Goal: Communication & Community: Answer question/provide support

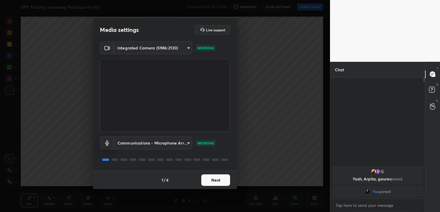
click at [219, 177] on button "Next" at bounding box center [215, 181] width 29 height 12
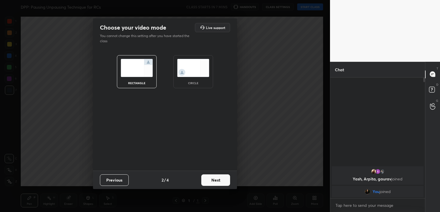
click at [224, 176] on button "Next" at bounding box center [215, 181] width 29 height 12
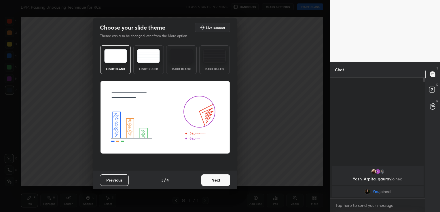
click at [224, 176] on button "Next" at bounding box center [215, 181] width 29 height 12
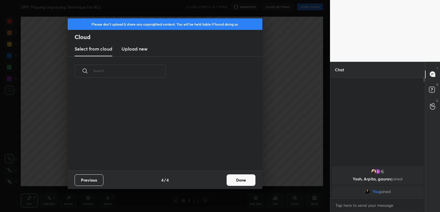
scroll to position [85, 185]
click at [142, 49] on h3 "Upload new" at bounding box center [134, 48] width 26 height 7
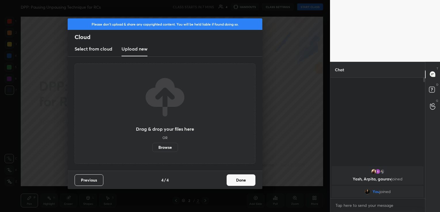
click at [163, 146] on label "Browse" at bounding box center [165, 147] width 26 height 9
click at [152, 146] on input "Browse" at bounding box center [152, 147] width 0 height 9
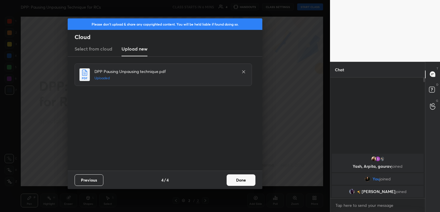
click at [247, 184] on button "Done" at bounding box center [240, 181] width 29 height 12
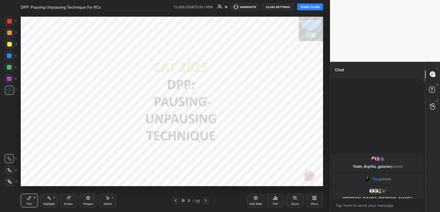
click at [314, 5] on button "START CLASS" at bounding box center [310, 6] width 26 height 7
click at [280, 7] on button "CLASS SETTINGS" at bounding box center [280, 6] width 32 height 7
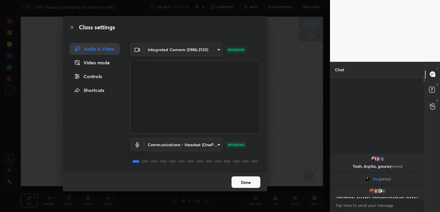
click at [250, 186] on button "Done" at bounding box center [245, 183] width 29 height 12
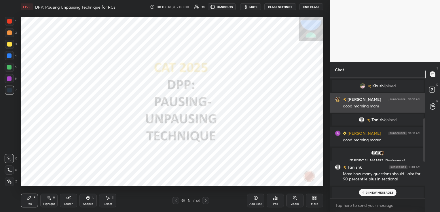
scroll to position [115, 0]
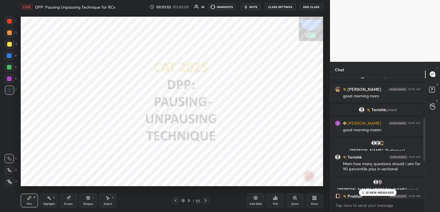
click at [70, 202] on div "Eraser" at bounding box center [68, 201] width 17 height 14
click at [7, 182] on span "Erase all" at bounding box center [9, 182] width 9 height 4
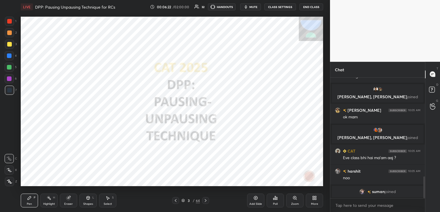
scroll to position [568, 0]
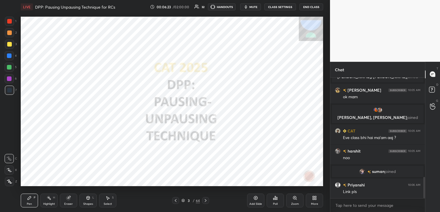
click at [351, 204] on body "1 2 3 4 5 6 7 C X Z C X Z E E Erase all H H LIVE DPP: Pausing Unpausing Techniq…" at bounding box center [220, 106] width 440 height 212
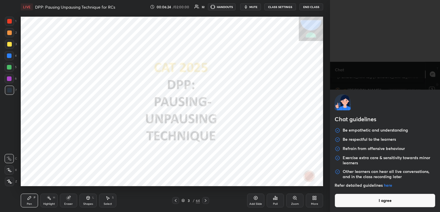
click at [351, 204] on button "I agree" at bounding box center [384, 201] width 101 height 14
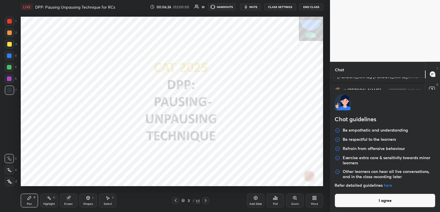
type textarea "x"
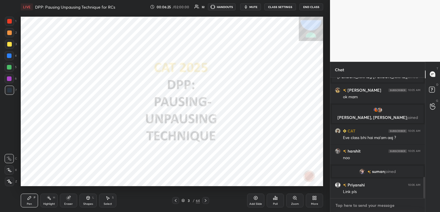
click at [351, 207] on textarea at bounding box center [377, 205] width 85 height 9
paste textarea "[URL][DOMAIN_NAME]"
type textarea "[URL][DOMAIN_NAME]"
type textarea "x"
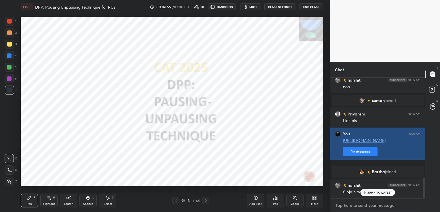
scroll to position [588, 0]
click at [362, 156] on button "Pin message" at bounding box center [360, 151] width 35 height 9
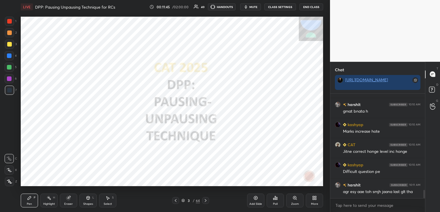
scroll to position [1211, 0]
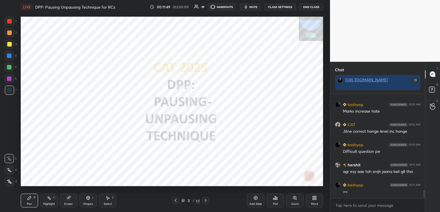
click at [70, 201] on icon at bounding box center [68, 198] width 5 height 5
click at [8, 181] on span "Erase all" at bounding box center [9, 182] width 9 height 4
click at [207, 201] on icon at bounding box center [205, 200] width 5 height 5
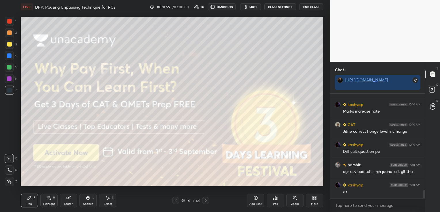
click at [10, 19] on div at bounding box center [9, 21] width 9 height 9
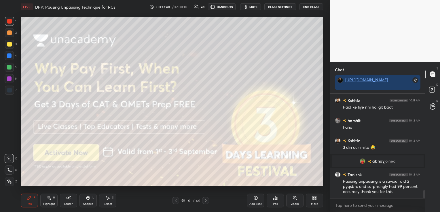
scroll to position [1287, 0]
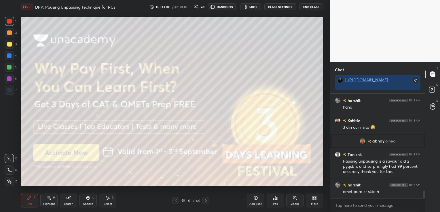
click at [182, 200] on icon at bounding box center [183, 199] width 3 height 1
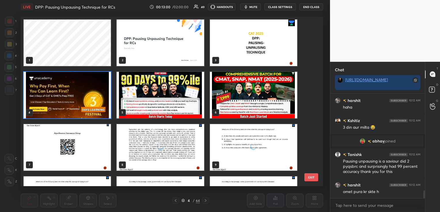
scroll to position [168, 299]
click at [62, 138] on img "grid" at bounding box center [67, 147] width 87 height 47
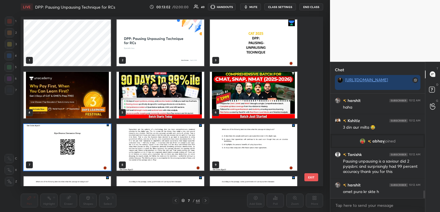
click at [62, 138] on img "grid" at bounding box center [67, 147] width 87 height 47
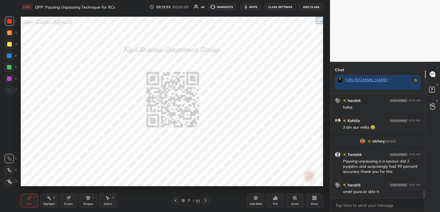
scroll to position [0, 0]
click at [175, 201] on icon at bounding box center [176, 200] width 2 height 3
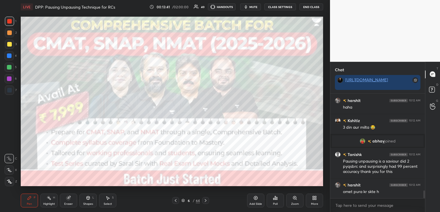
click at [175, 201] on icon at bounding box center [176, 200] width 2 height 3
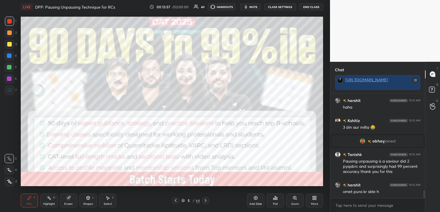
click at [206, 203] on icon at bounding box center [205, 200] width 5 height 5
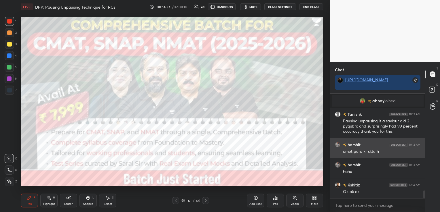
scroll to position [1341, 0]
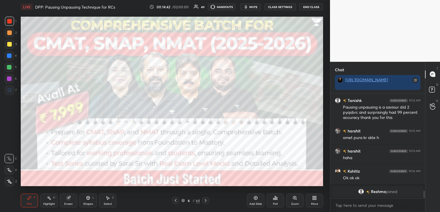
click at [175, 201] on icon at bounding box center [175, 200] width 5 height 5
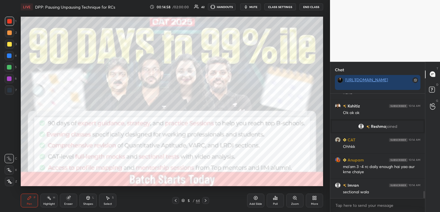
scroll to position [1399, 0]
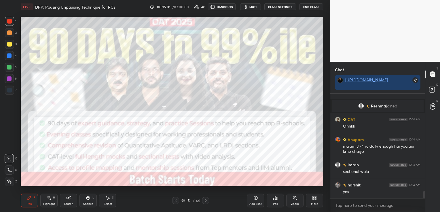
click at [206, 200] on icon at bounding box center [205, 200] width 5 height 5
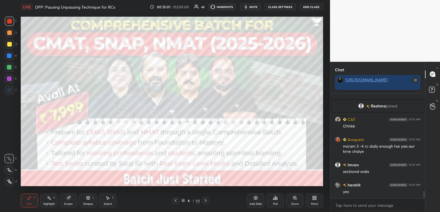
click at [206, 200] on icon at bounding box center [205, 200] width 5 height 5
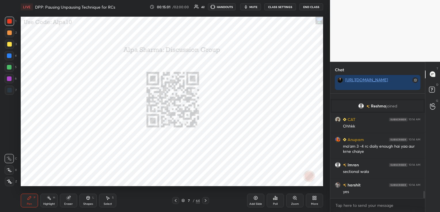
click at [206, 200] on icon at bounding box center [205, 200] width 5 height 5
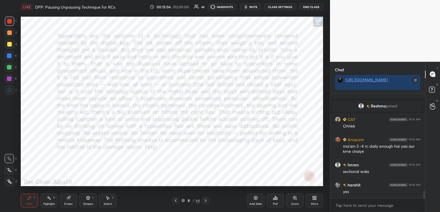
click at [177, 200] on icon at bounding box center [175, 200] width 5 height 5
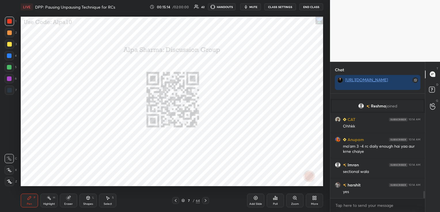
click at [258, 199] on div "Add Slide" at bounding box center [255, 201] width 17 height 14
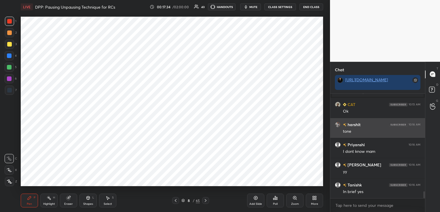
scroll to position [1505, 0]
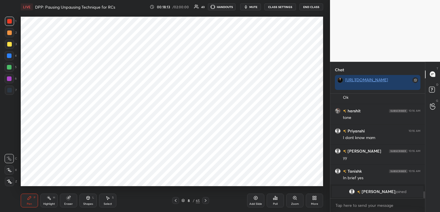
click at [11, 54] on div at bounding box center [9, 56] width 5 height 5
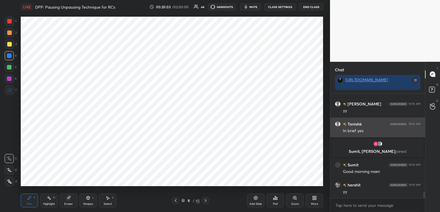
scroll to position [1537, 0]
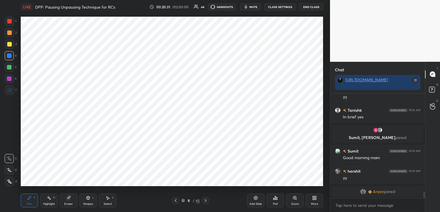
click at [7, 22] on div at bounding box center [9, 21] width 5 height 5
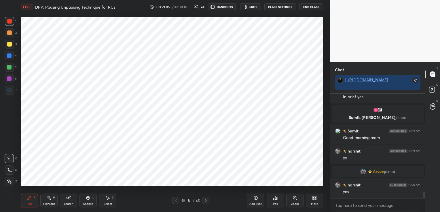
scroll to position [1524, 0]
click at [206, 202] on icon at bounding box center [205, 200] width 5 height 5
click at [177, 200] on icon at bounding box center [175, 200] width 5 height 5
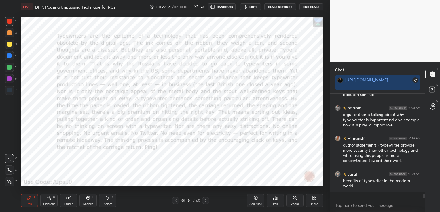
scroll to position [2171, 0]
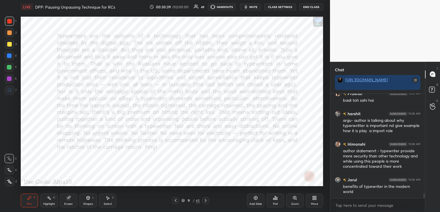
click at [72, 202] on div "Eraser" at bounding box center [68, 201] width 17 height 14
click at [7, 181] on span "Erase all" at bounding box center [9, 182] width 9 height 4
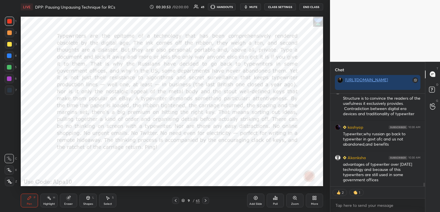
scroll to position [2309, 0]
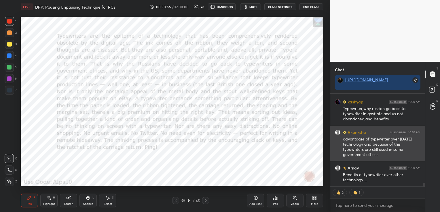
type textarea "x"
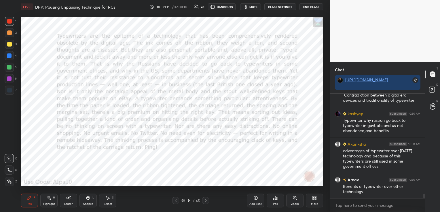
scroll to position [2333, 0]
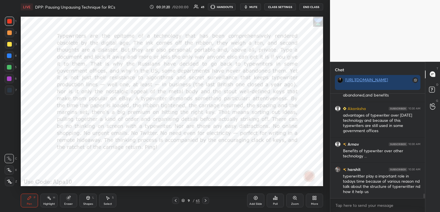
click at [205, 198] on icon at bounding box center [205, 200] width 5 height 5
click at [277, 199] on div "Poll" at bounding box center [274, 201] width 17 height 14
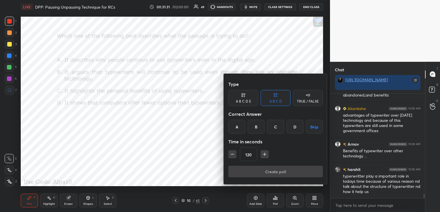
click at [235, 123] on div "A" at bounding box center [236, 127] width 17 height 14
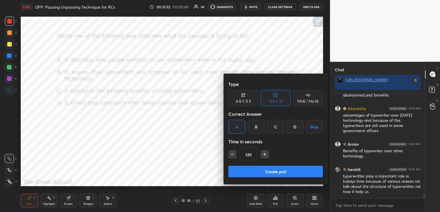
click at [234, 152] on icon "button" at bounding box center [232, 155] width 6 height 6
type input "90"
click at [245, 170] on button "Create poll" at bounding box center [275, 172] width 94 height 12
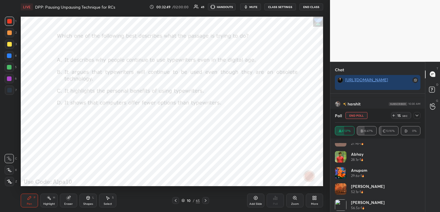
scroll to position [221, 0]
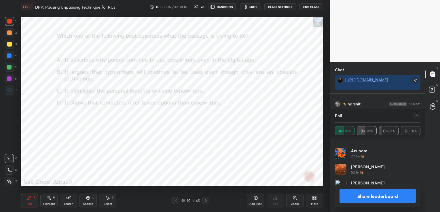
click at [417, 117] on icon at bounding box center [416, 115] width 5 height 5
type textarea "x"
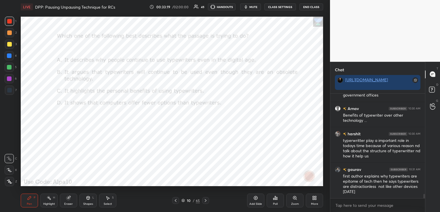
scroll to position [2389, 0]
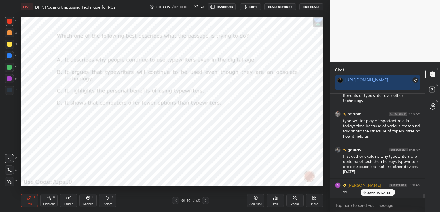
click at [175, 201] on icon at bounding box center [176, 200] width 2 height 3
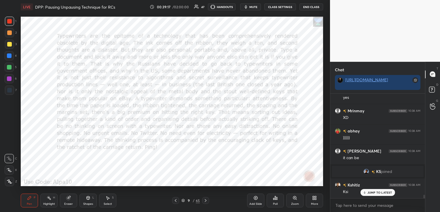
scroll to position [3051, 0]
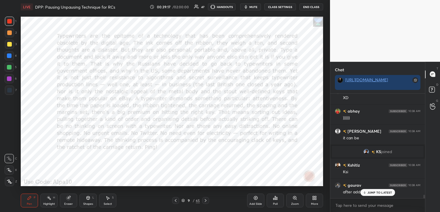
click at [203, 203] on icon at bounding box center [205, 200] width 5 height 5
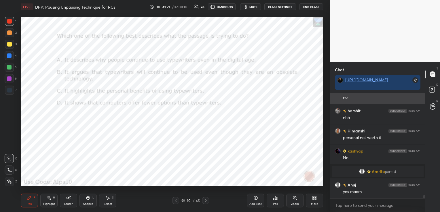
scroll to position [3408, 0]
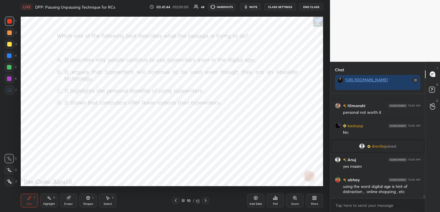
click at [70, 203] on div "Eraser" at bounding box center [68, 204] width 9 height 3
click at [9, 184] on span "Erase all" at bounding box center [9, 182] width 9 height 4
click at [205, 202] on icon at bounding box center [205, 200] width 5 height 5
click at [270, 201] on div "Poll" at bounding box center [274, 201] width 17 height 14
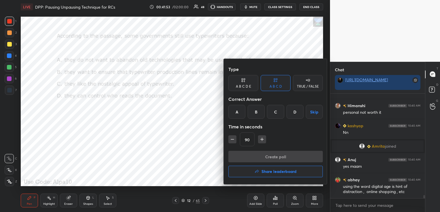
click at [291, 113] on div "D" at bounding box center [294, 112] width 17 height 14
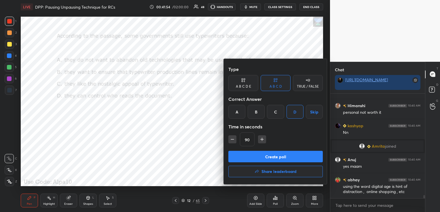
click at [231, 140] on icon "button" at bounding box center [232, 140] width 6 height 6
click at [232, 140] on icon "button" at bounding box center [232, 140] width 3 height 0
type input "60"
click at [239, 154] on button "Create poll" at bounding box center [275, 157] width 94 height 12
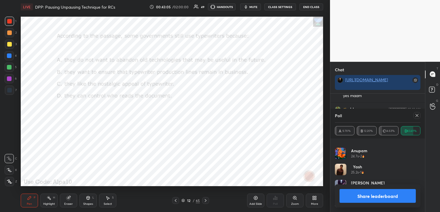
scroll to position [3252, 0]
click at [417, 114] on icon at bounding box center [416, 115] width 5 height 5
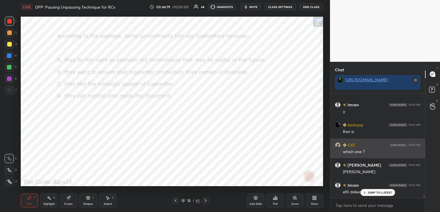
scroll to position [3449, 0]
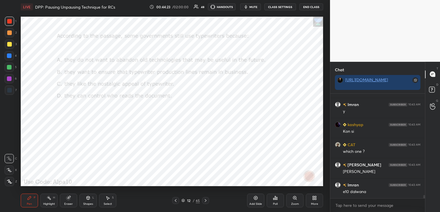
click at [67, 203] on div "Eraser" at bounding box center [68, 204] width 9 height 3
click at [12, 182] on span "Erase all" at bounding box center [9, 182] width 9 height 4
click at [206, 201] on icon at bounding box center [205, 200] width 5 height 5
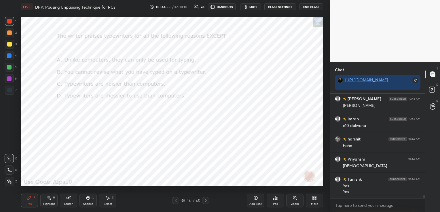
scroll to position [3521, 0]
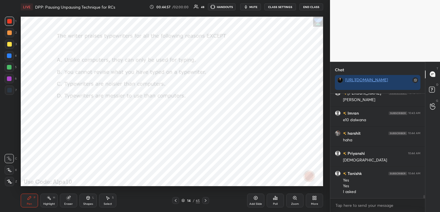
click at [277, 200] on icon at bounding box center [276, 198] width 1 height 3
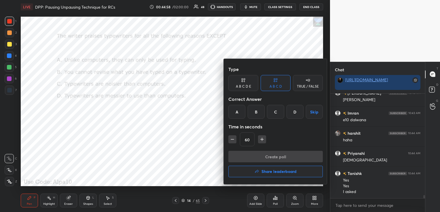
drag, startPoint x: 294, startPoint y: 106, endPoint x: 292, endPoint y: 113, distance: 7.2
click at [295, 106] on div "D" at bounding box center [294, 112] width 17 height 14
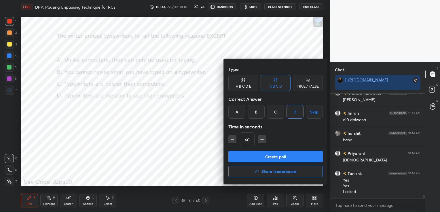
click at [285, 156] on button "Create poll" at bounding box center [275, 157] width 94 height 12
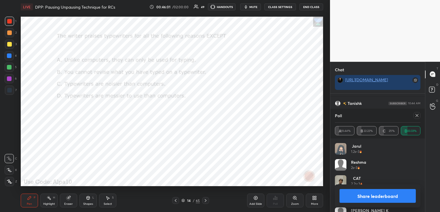
scroll to position [3611, 0]
click at [417, 116] on icon at bounding box center [416, 115] width 5 height 5
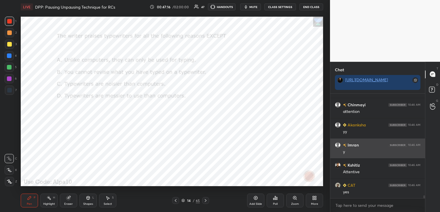
scroll to position [3742, 0]
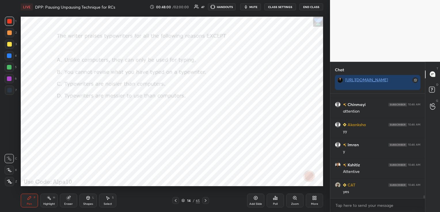
click at [73, 201] on div "Eraser" at bounding box center [68, 201] width 17 height 14
click at [8, 183] on span "Erase all" at bounding box center [9, 182] width 9 height 4
click at [205, 203] on icon at bounding box center [205, 200] width 5 height 5
click at [177, 200] on icon at bounding box center [175, 200] width 5 height 5
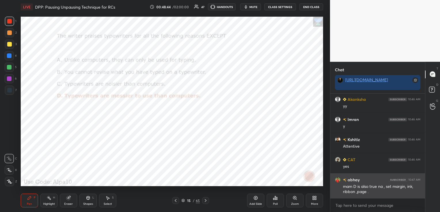
scroll to position [3788, 0]
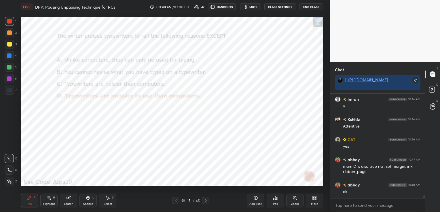
click at [68, 201] on icon at bounding box center [68, 198] width 5 height 5
click at [10, 184] on span "Erase all" at bounding box center [9, 182] width 9 height 4
click at [205, 202] on icon at bounding box center [206, 200] width 2 height 3
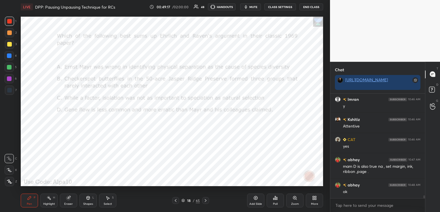
click at [177, 200] on icon at bounding box center [175, 200] width 5 height 5
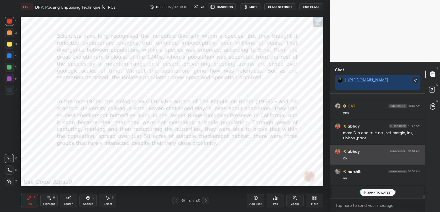
scroll to position [3822, 0]
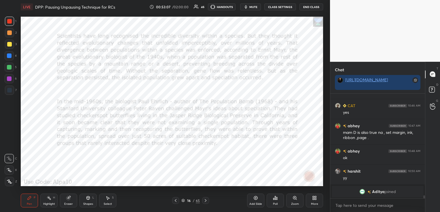
click at [247, 7] on icon "button" at bounding box center [246, 6] width 3 height 3
click at [378, 192] on span "Aditya" at bounding box center [378, 192] width 13 height 5
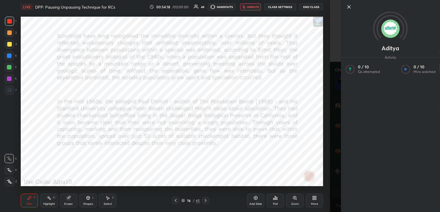
click at [348, 7] on icon at bounding box center [348, 6] width 3 height 3
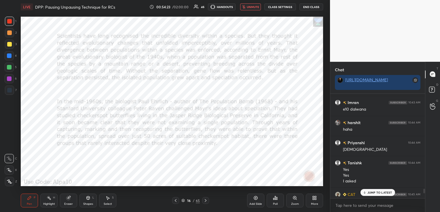
scroll to position [3534, 0]
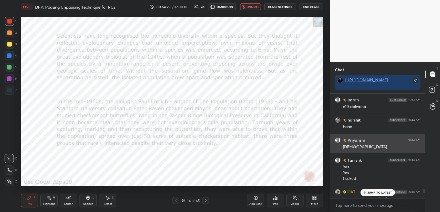
click at [362, 140] on h6 "Priyanshi" at bounding box center [355, 140] width 18 height 6
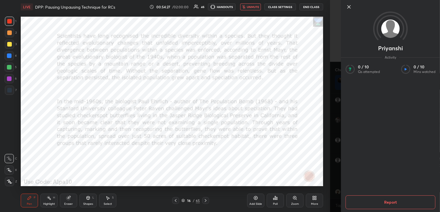
click at [347, 8] on icon at bounding box center [348, 6] width 3 height 3
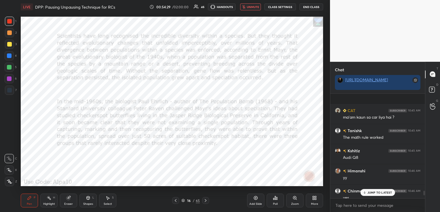
scroll to position [3649, 0]
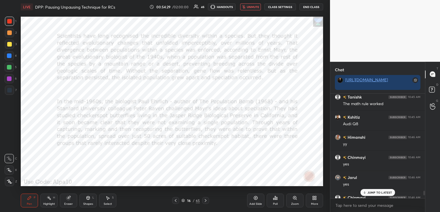
click at [374, 192] on p "JUMP TO LATEST" at bounding box center [379, 192] width 25 height 3
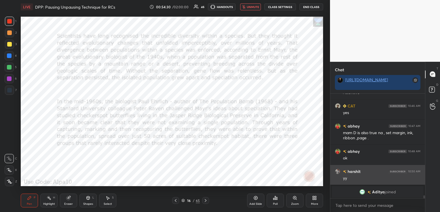
scroll to position [3822, 0]
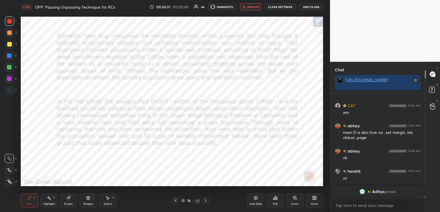
click at [247, 7] on span "unmute" at bounding box center [253, 7] width 12 height 4
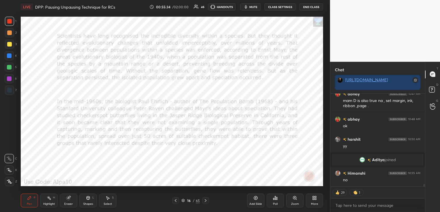
scroll to position [3778, 0]
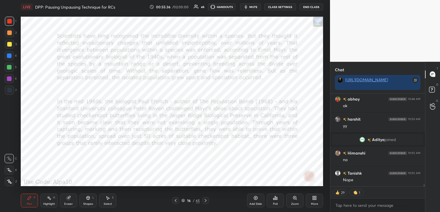
click at [206, 199] on icon at bounding box center [205, 200] width 5 height 5
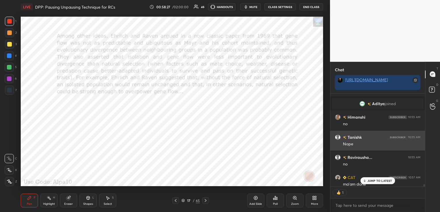
scroll to position [3818, 0]
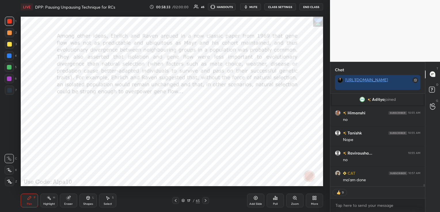
click at [184, 201] on icon at bounding box center [182, 200] width 3 height 3
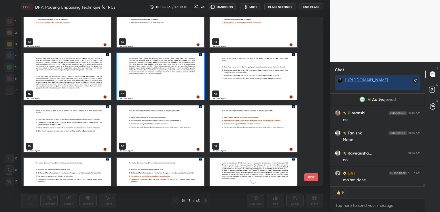
scroll to position [230, 0]
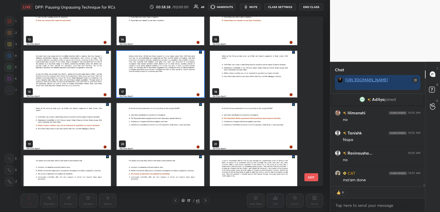
click at [85, 171] on img "grid" at bounding box center [67, 179] width 87 height 47
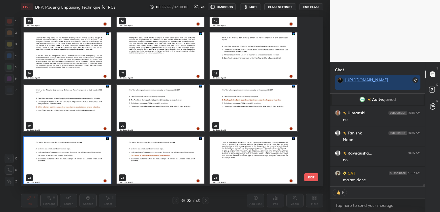
click at [85, 171] on img "grid" at bounding box center [67, 160] width 87 height 47
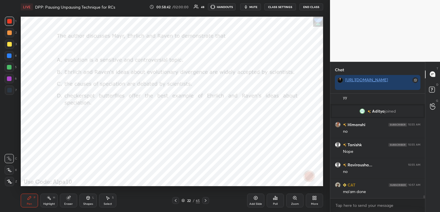
scroll to position [3806, 0]
click at [277, 200] on icon at bounding box center [275, 198] width 5 height 5
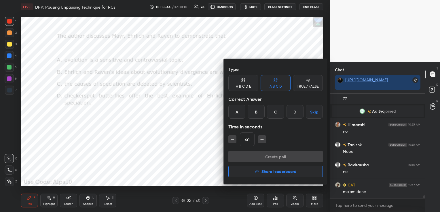
click at [275, 113] on div "C" at bounding box center [275, 112] width 17 height 14
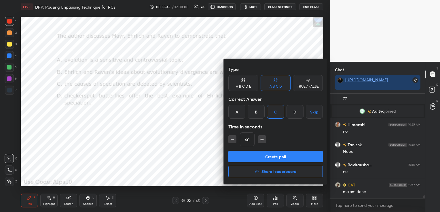
click at [278, 157] on button "Create poll" at bounding box center [275, 157] width 94 height 12
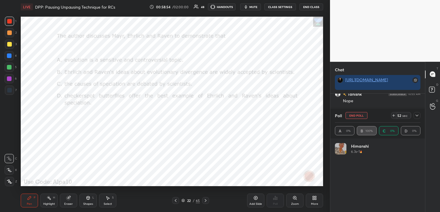
scroll to position [67, 84]
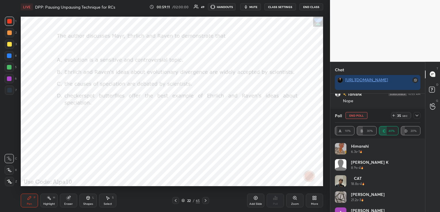
click at [249, 4] on button "mute" at bounding box center [250, 6] width 21 height 7
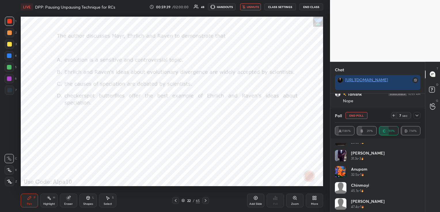
scroll to position [156, 0]
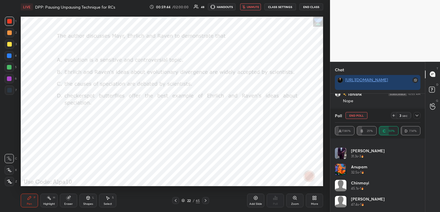
click at [257, 7] on span "unmute" at bounding box center [253, 7] width 12 height 4
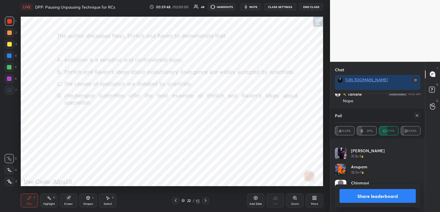
click at [417, 117] on icon at bounding box center [416, 115] width 5 height 5
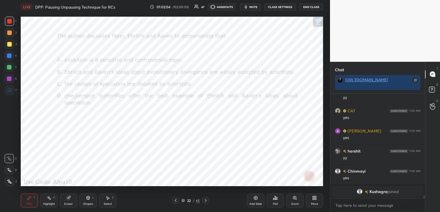
scroll to position [3908, 0]
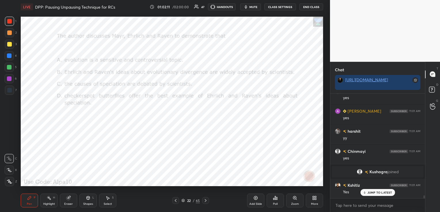
click at [184, 201] on icon at bounding box center [182, 200] width 3 height 3
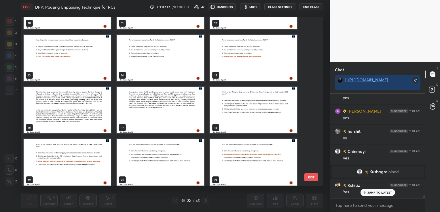
scroll to position [191, 0]
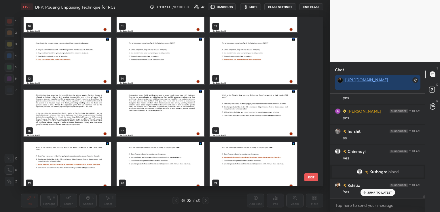
click at [79, 122] on img "grid" at bounding box center [67, 113] width 87 height 47
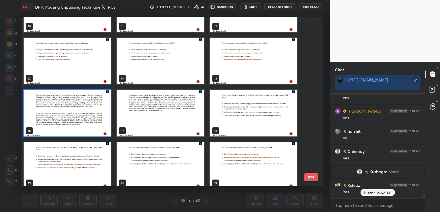
click at [79, 122] on img "grid" at bounding box center [67, 113] width 87 height 47
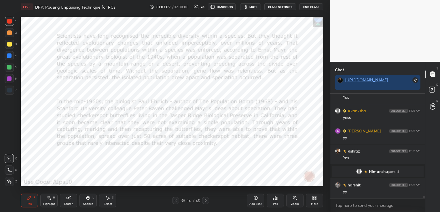
scroll to position [3999, 0]
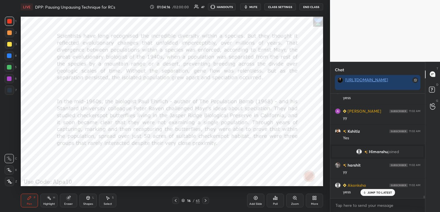
click at [71, 203] on div "Eraser" at bounding box center [68, 204] width 9 height 3
click at [11, 181] on span "Erase all" at bounding box center [9, 182] width 9 height 4
click at [204, 201] on icon at bounding box center [205, 200] width 5 height 5
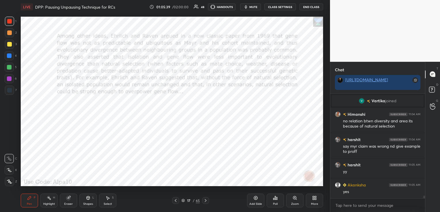
scroll to position [4096, 0]
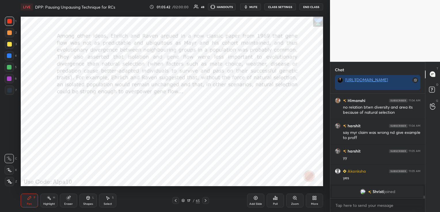
click at [206, 201] on icon at bounding box center [206, 200] width 2 height 3
click at [277, 203] on div "Poll" at bounding box center [275, 204] width 5 height 3
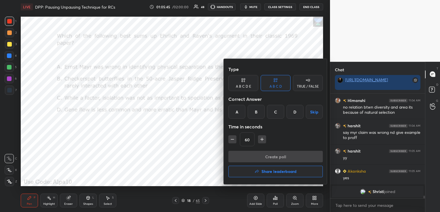
click at [274, 114] on div "C" at bounding box center [275, 112] width 17 height 14
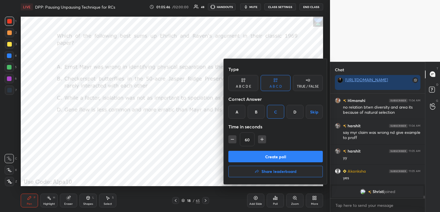
click at [283, 155] on button "Create poll" at bounding box center [275, 157] width 94 height 12
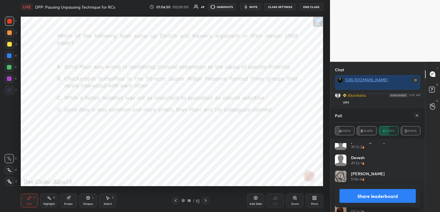
scroll to position [237, 0]
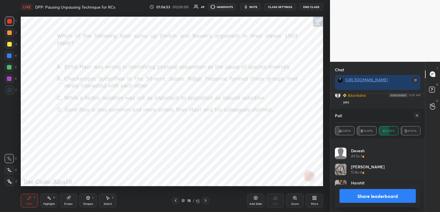
click at [417, 117] on icon at bounding box center [416, 115] width 5 height 5
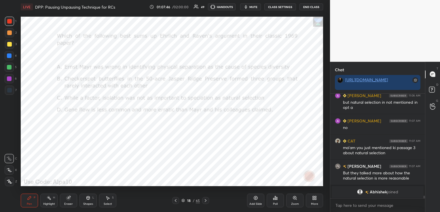
scroll to position [4242, 0]
click at [175, 201] on icon at bounding box center [175, 200] width 5 height 5
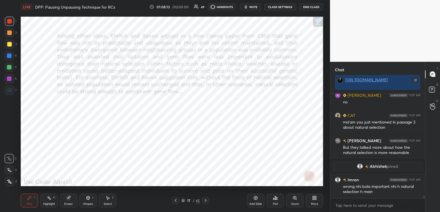
scroll to position [4287, 0]
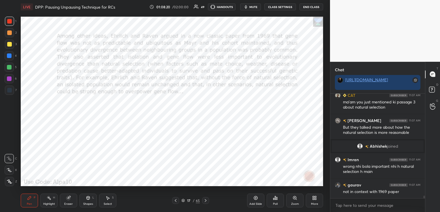
click at [205, 203] on icon at bounding box center [205, 200] width 5 height 5
click at [68, 198] on icon at bounding box center [68, 198] width 4 height 4
click at [10, 181] on span "Erase all" at bounding box center [9, 182] width 9 height 4
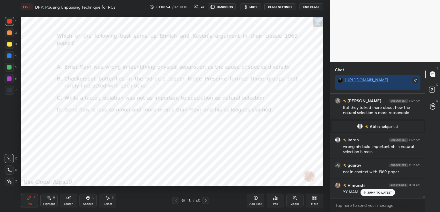
scroll to position [4328, 0]
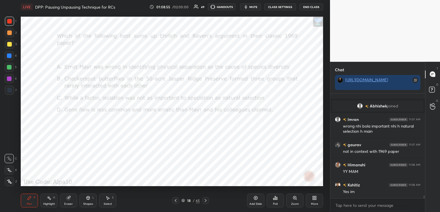
click at [206, 201] on icon at bounding box center [205, 200] width 5 height 5
click at [273, 197] on icon at bounding box center [275, 198] width 5 height 5
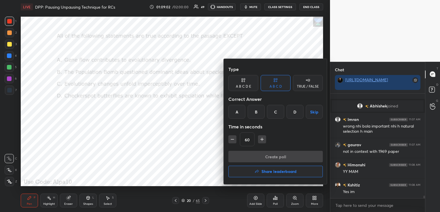
click at [255, 118] on div "B" at bounding box center [255, 112] width 17 height 14
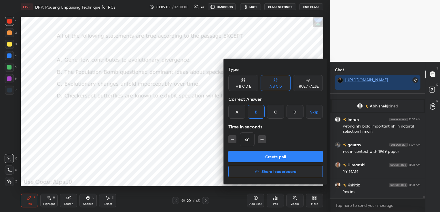
click at [261, 155] on button "Create poll" at bounding box center [275, 157] width 94 height 12
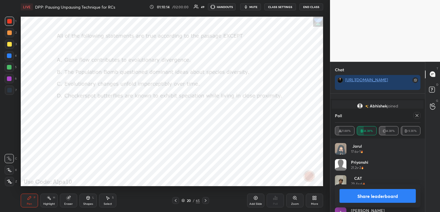
scroll to position [4377, 0]
click at [418, 115] on icon at bounding box center [416, 115] width 5 height 5
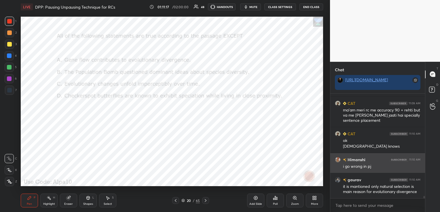
scroll to position [4455, 0]
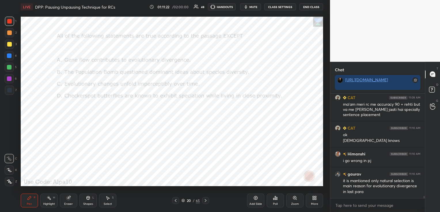
click at [176, 199] on icon at bounding box center [175, 200] width 5 height 5
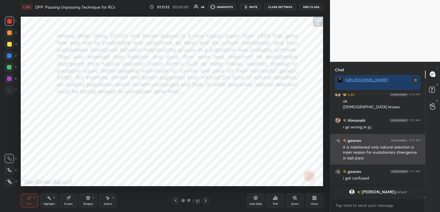
scroll to position [4489, 0]
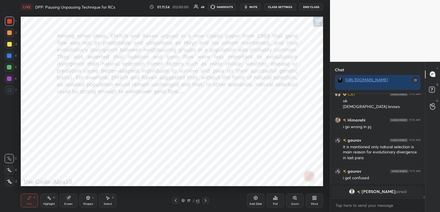
click at [175, 201] on icon at bounding box center [175, 200] width 5 height 5
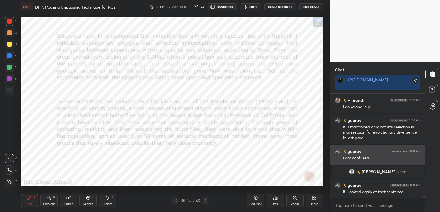
scroll to position [4404, 0]
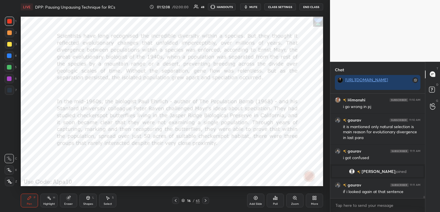
click at [204, 201] on icon at bounding box center [205, 200] width 5 height 5
click at [205, 202] on icon at bounding box center [206, 200] width 2 height 3
click at [175, 201] on icon at bounding box center [175, 200] width 5 height 5
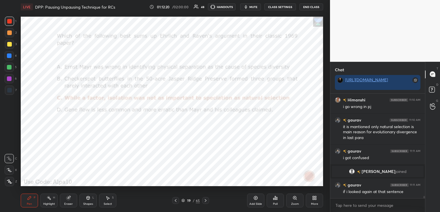
click at [175, 201] on icon at bounding box center [175, 200] width 5 height 5
click at [68, 198] on icon at bounding box center [68, 198] width 4 height 4
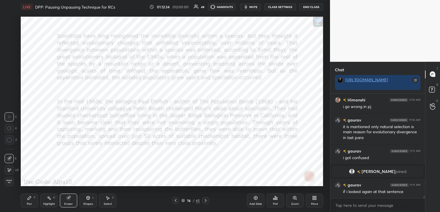
click at [9, 182] on span "Erase all" at bounding box center [9, 182] width 9 height 4
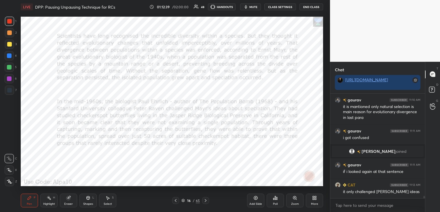
click at [206, 200] on icon at bounding box center [205, 200] width 5 height 5
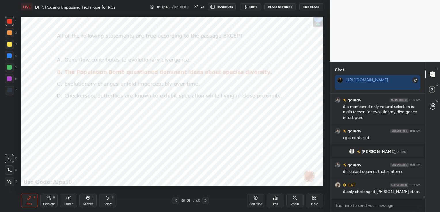
click at [206, 200] on icon at bounding box center [205, 200] width 5 height 5
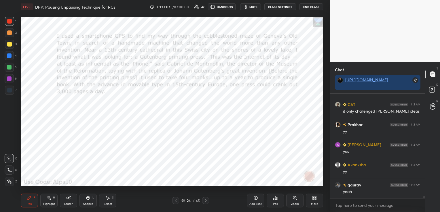
scroll to position [2, 2]
click at [183, 201] on icon at bounding box center [183, 199] width 3 height 1
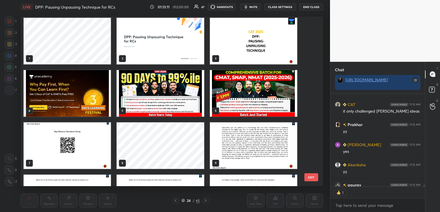
scroll to position [0, 0]
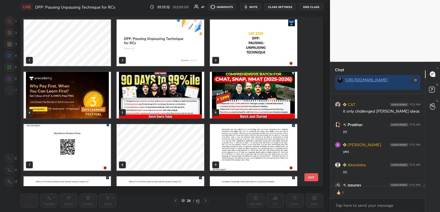
click at [96, 145] on img "grid" at bounding box center [67, 147] width 87 height 47
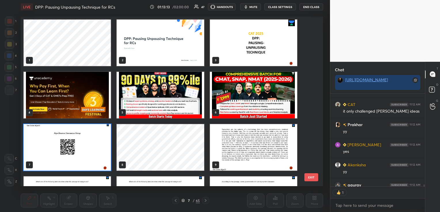
click at [96, 145] on img "grid" at bounding box center [67, 147] width 87 height 47
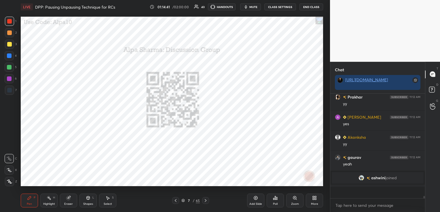
scroll to position [103, 93]
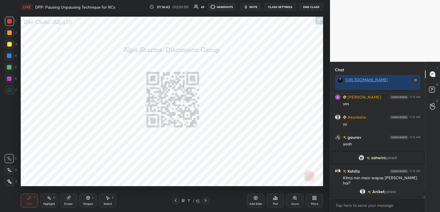
click at [253, 8] on span "mute" at bounding box center [253, 7] width 8 height 4
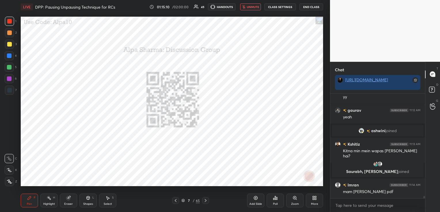
scroll to position [4530, 0]
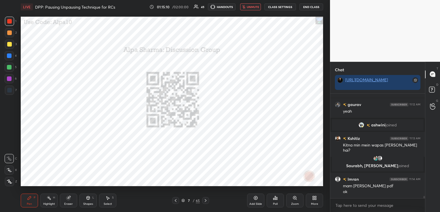
click at [250, 7] on span "unmute" at bounding box center [253, 7] width 12 height 4
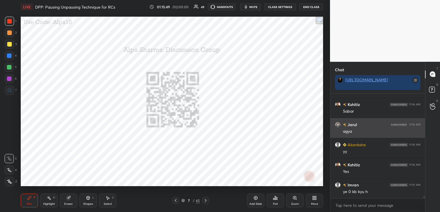
scroll to position [4651, 0]
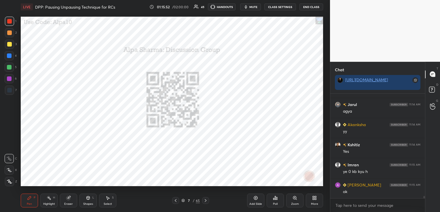
click at [182, 203] on div "7 / 65" at bounding box center [190, 200] width 18 height 5
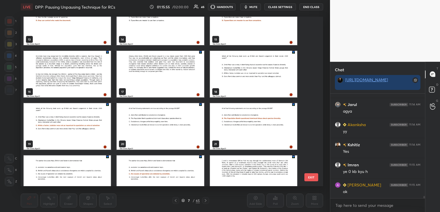
scroll to position [345, 0]
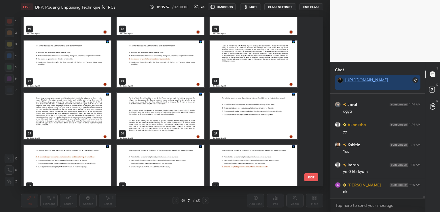
click at [254, 70] on img "grid" at bounding box center [253, 64] width 87 height 47
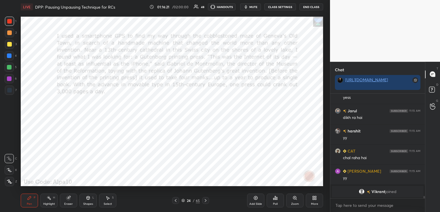
scroll to position [4710, 0]
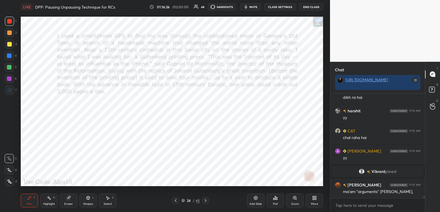
click at [260, 199] on div "Add Slide" at bounding box center [255, 201] width 17 height 14
click at [183, 200] on icon at bounding box center [182, 200] width 3 height 3
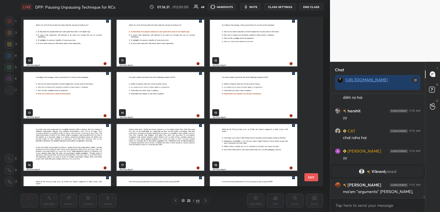
scroll to position [42, 0]
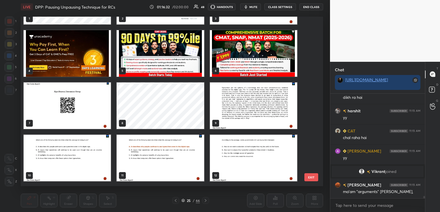
click at [266, 99] on img "grid" at bounding box center [253, 105] width 87 height 47
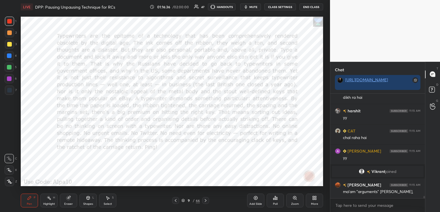
click at [69, 203] on div "Eraser" at bounding box center [68, 204] width 9 height 3
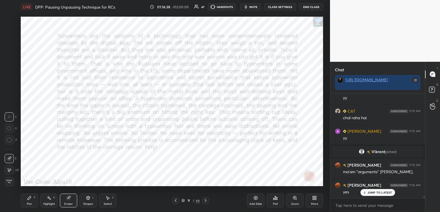
click at [9, 181] on span "Erase all" at bounding box center [9, 182] width 9 height 4
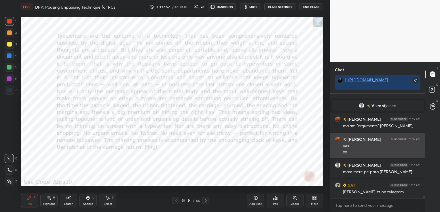
scroll to position [4776, 0]
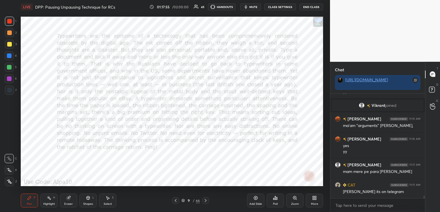
click at [70, 204] on div "Eraser" at bounding box center [68, 204] width 9 height 3
click at [12, 183] on span "Erase all" at bounding box center [9, 182] width 9 height 4
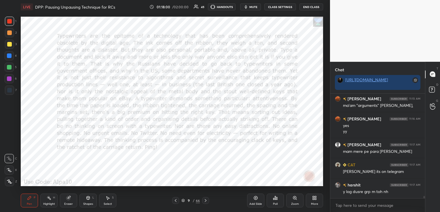
scroll to position [4810, 0]
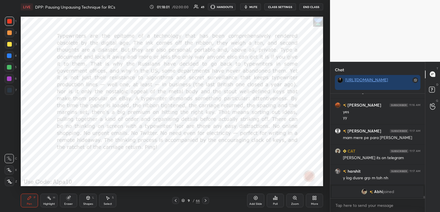
click at [182, 200] on icon at bounding box center [182, 200] width 3 height 3
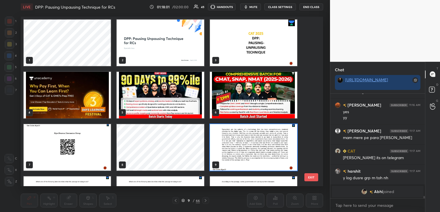
scroll to position [168, 299]
click at [95, 158] on img "grid" at bounding box center [67, 147] width 87 height 47
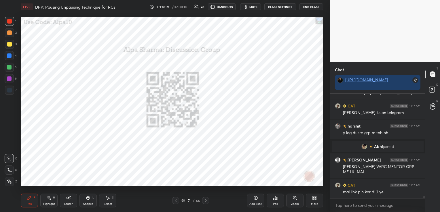
scroll to position [4835, 0]
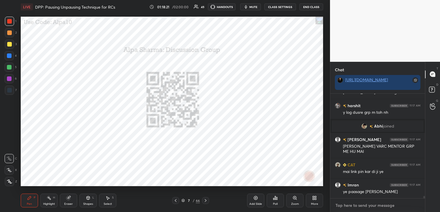
type textarea "x"
click at [356, 206] on textarea at bounding box center [377, 205] width 85 height 9
paste textarea "[URL][DOMAIN_NAME]"
type textarea "[URL][DOMAIN_NAME]"
type textarea "x"
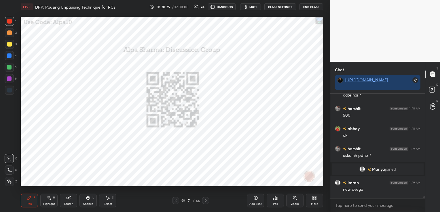
scroll to position [5011, 0]
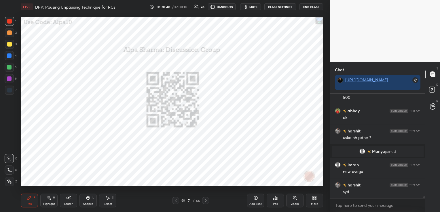
click at [182, 201] on icon at bounding box center [182, 200] width 3 height 3
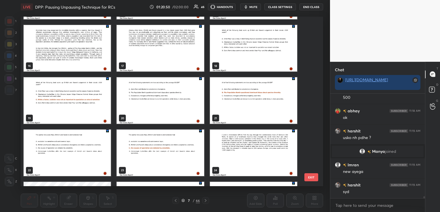
scroll to position [259, 0]
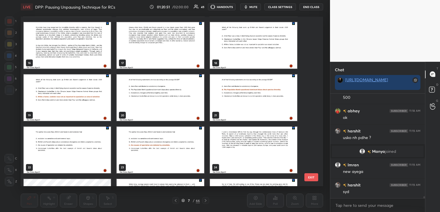
click at [267, 145] on img "grid" at bounding box center [253, 150] width 87 height 47
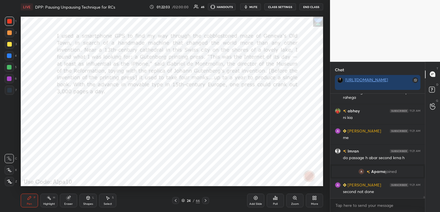
scroll to position [5157, 0]
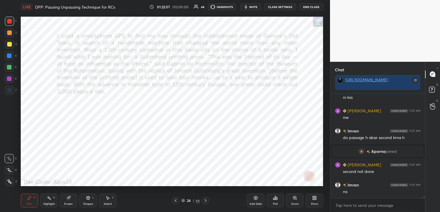
click at [183, 201] on icon at bounding box center [183, 199] width 3 height 1
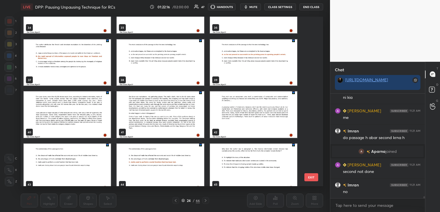
scroll to position [623, 0]
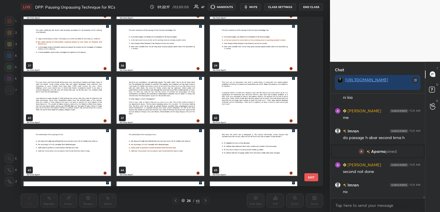
click at [53, 92] on img "grid" at bounding box center [67, 100] width 87 height 47
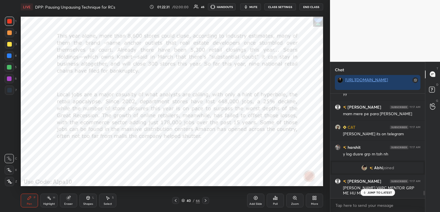
scroll to position [4757, 0]
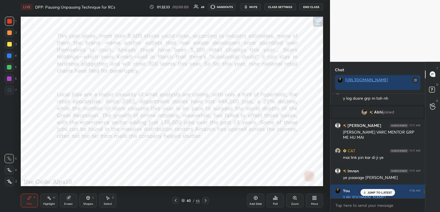
click at [375, 192] on p "JUMP TO LATEST" at bounding box center [379, 192] width 25 height 3
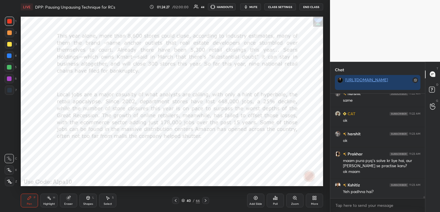
scroll to position [5510, 0]
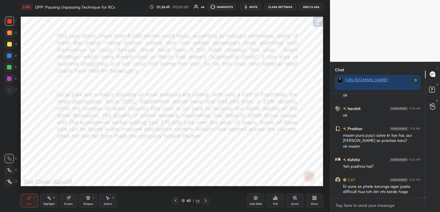
type textarea "x"
click at [372, 203] on textarea at bounding box center [377, 205] width 85 height 9
type textarea "P"
type textarea "x"
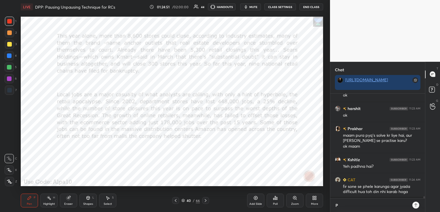
type textarea "Pr"
type textarea "x"
type textarea "Pra"
type textarea "x"
type textarea "[PERSON_NAME]"
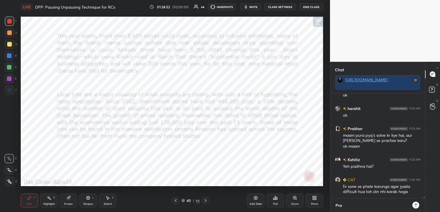
type textarea "x"
type textarea "Prakh"
type textarea "x"
type textarea "Prakha"
type textarea "x"
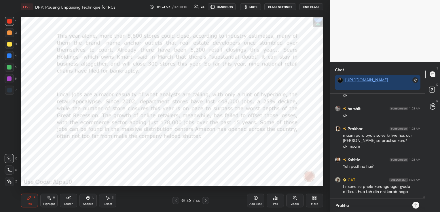
type textarea "Prakhar"
type textarea "x"
type textarea "Prakhar"
type textarea "x"
type textarea "[PERSON_NAME] d"
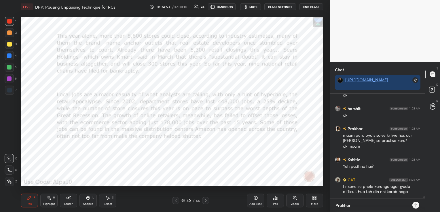
type textarea "x"
type textarea "[PERSON_NAME]"
type textarea "x"
type textarea "[PERSON_NAME]"
type textarea "x"
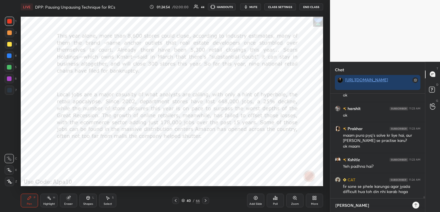
type textarea "[PERSON_NAME] m"
type textarea "x"
type textarea "[PERSON_NAME] me"
type textarea "x"
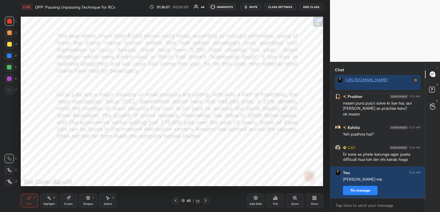
click at [256, 9] on span "mute" at bounding box center [253, 7] width 8 height 4
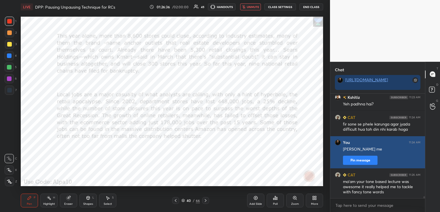
scroll to position [5573, 0]
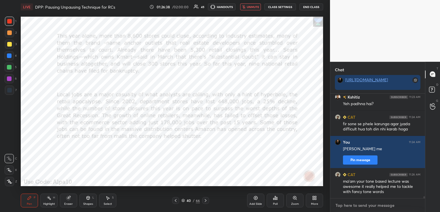
type textarea "x"
click at [364, 204] on textarea at bounding box center [377, 205] width 85 height 9
type textarea "T"
type textarea "x"
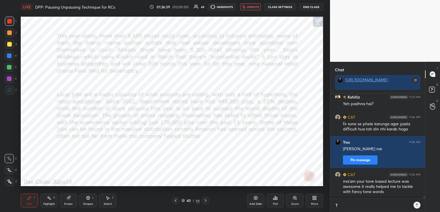
type textarea "To"
type textarea "x"
type textarea "To"
type textarea "x"
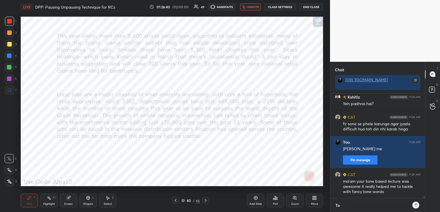
type textarea "To k"
type textarea "x"
type textarea "To kh"
type textarea "x"
type textarea "To kho"
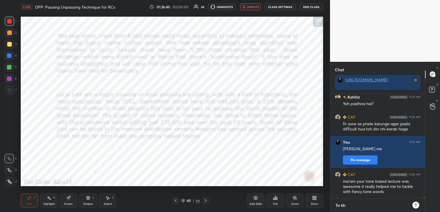
type textarea "x"
type textarea "To khoo"
type textarea "x"
type textarea "To khoob"
type textarea "x"
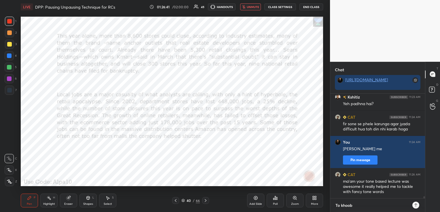
type textarea "To khoob"
type textarea "x"
type textarea "To khoob s"
type textarea "x"
type textarea "To khoob sa"
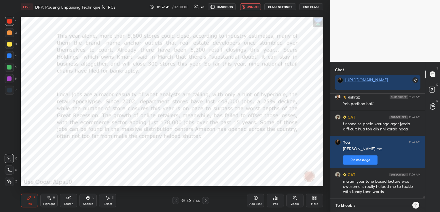
type textarea "x"
type textarea "To khoob saa"
type textarea "x"
type textarea "To khoob saar"
type textarea "x"
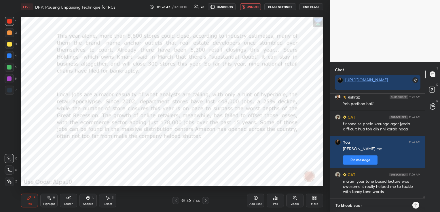
type textarea "To khoob saara"
type textarea "x"
type textarea "To khoob saara"
type textarea "x"
type textarea "To khoob saara a"
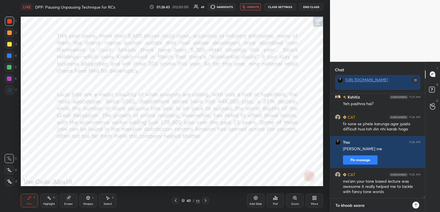
type textarea "x"
type textarea "To khoob saara ac"
type textarea "x"
type textarea "To khoob saara ach"
type textarea "x"
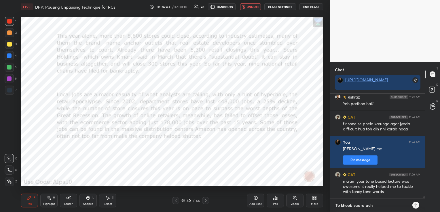
type textarea "To khoob saara achh"
type textarea "x"
type textarea "To khoob [PERSON_NAME]"
type textarea "x"
type textarea "To khoob [PERSON_NAME]"
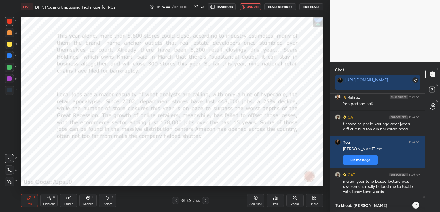
type textarea "x"
type textarea "To khoob saara achha f"
type textarea "x"
type textarea "To khoob saara achha fe"
type textarea "x"
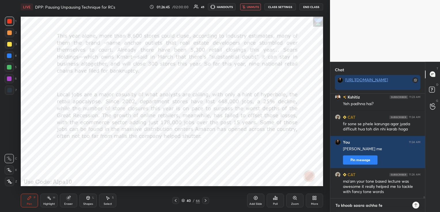
type textarea "To khoob saara achha fee"
type textarea "x"
type textarea "To khoob saara achha feed"
type textarea "x"
type textarea "To khoob saara achha feedb"
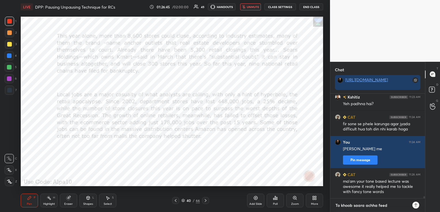
type textarea "x"
type textarea "To khoob saara achha feedba"
type textarea "x"
type textarea "To khoob saara achha feedbac"
type textarea "x"
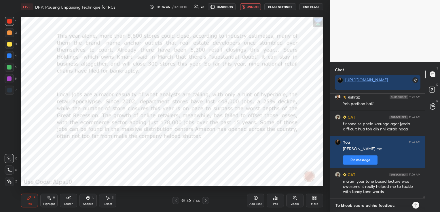
type textarea "To khoob saara achha feedback"
type textarea "x"
type textarea "To khoob saara achha feedback"
type textarea "x"
type textarea "To khoob saara achha feedback a"
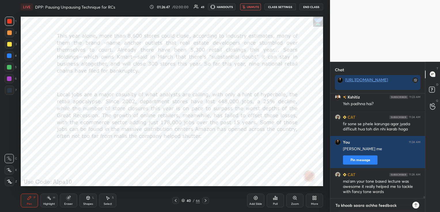
type textarea "x"
type textarea "To khoob saara achha feedback an"
type textarea "x"
type textarea "To khoob saara achha feedback and"
type textarea "x"
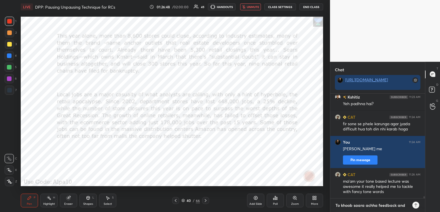
type textarea "To khoob saara achha feedback and"
type textarea "x"
type textarea "To khoob saara achha feedback and h"
type textarea "x"
type textarea "To khoob saara achha feedback and ha"
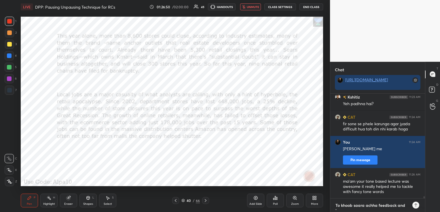
type textarea "x"
type textarea "To khoob saara achha feedback and hat"
type textarea "x"
type textarea "To khoob saara achha feedback and hats"
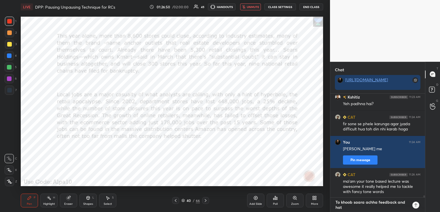
type textarea "x"
type textarea "To khoob saara achha feedback and hats"
type textarea "x"
type textarea "To khoob saara achha feedback and hats d"
type textarea "x"
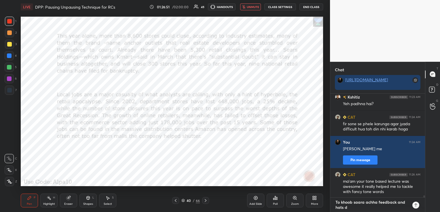
type textarea "To khoob saara achha feedback and hats de"
type textarea "x"
type textarea "To khoob saara achha feedback and hats de"
type textarea "x"
type textarea "To khoob saara achha feedback and hats de d"
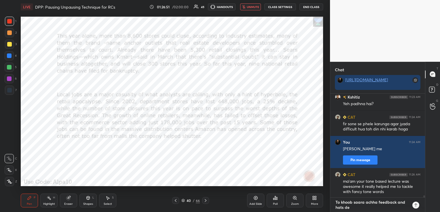
type textarea "x"
type textarea "To khoob saara achha feedback and hats de do"
type textarea "x"
type textarea "To khoob saara achha feedback and hats de do"
type textarea "x"
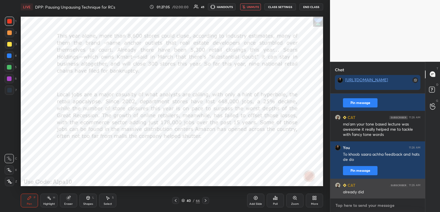
scroll to position [5631, 0]
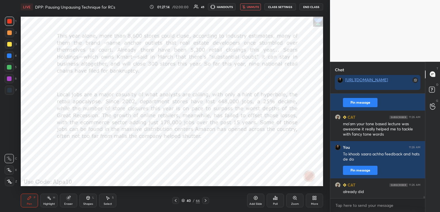
click at [207, 199] on icon at bounding box center [205, 200] width 5 height 5
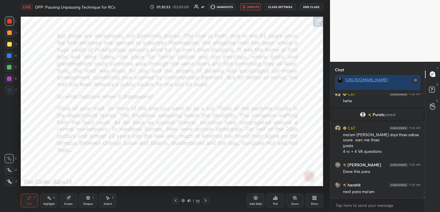
scroll to position [5867, 0]
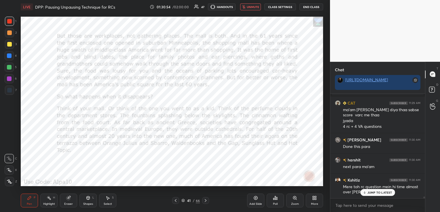
click at [206, 200] on icon at bounding box center [205, 200] width 5 height 5
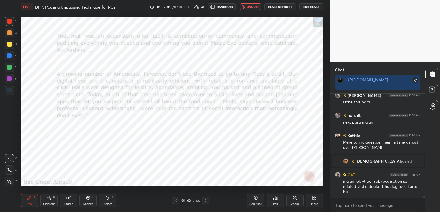
scroll to position [5558, 0]
click at [245, 5] on icon "button" at bounding box center [243, 6] width 3 height 3
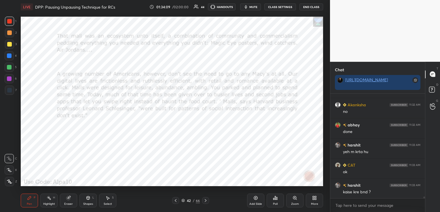
scroll to position [5779, 0]
click at [175, 202] on icon at bounding box center [176, 200] width 2 height 3
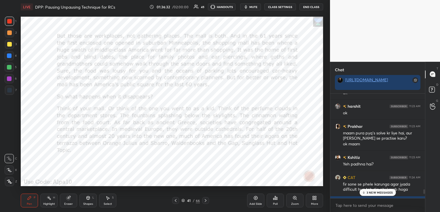
scroll to position [5277, 0]
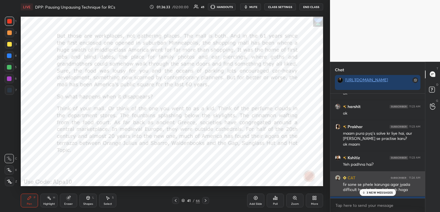
click at [380, 188] on div "fir sone se phele karunga agar jyada difficult hua toh din nhi karab hoga" at bounding box center [381, 187] width 77 height 11
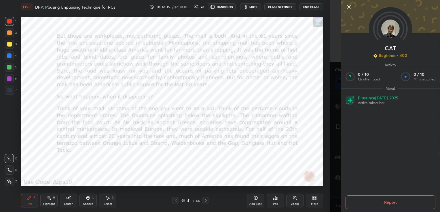
click at [350, 7] on icon at bounding box center [348, 6] width 7 height 7
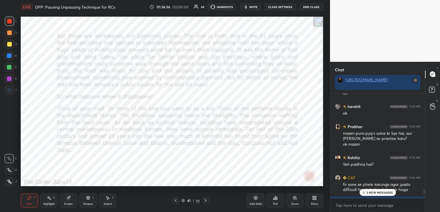
click at [377, 192] on p "3 NEW MESSAGES" at bounding box center [379, 192] width 26 height 3
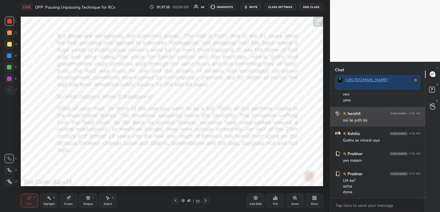
scroll to position [6273, 0]
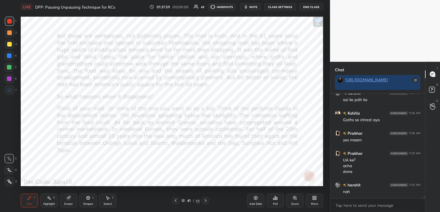
click at [68, 201] on div "Eraser" at bounding box center [68, 201] width 17 height 14
drag, startPoint x: 8, startPoint y: 181, endPoint x: 142, endPoint y: 211, distance: 137.3
click at [9, 181] on span "Erase all" at bounding box center [9, 182] width 9 height 4
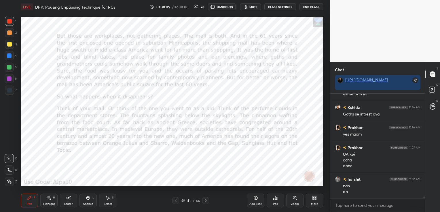
click at [206, 201] on icon at bounding box center [206, 200] width 2 height 3
click at [177, 201] on icon at bounding box center [175, 200] width 5 height 5
click at [70, 202] on div "Eraser" at bounding box center [68, 201] width 17 height 14
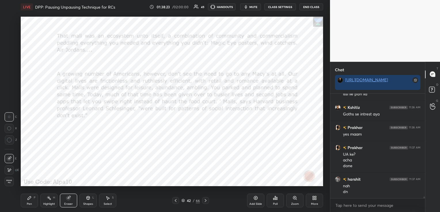
click at [9, 182] on span "Erase all" at bounding box center [9, 182] width 9 height 4
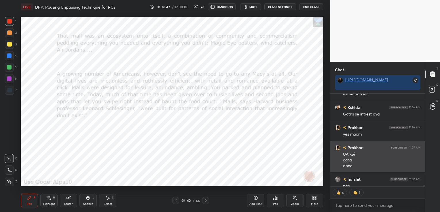
scroll to position [6291, 0]
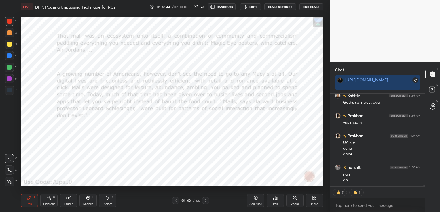
click at [206, 199] on icon at bounding box center [205, 200] width 5 height 5
click at [276, 202] on div "Poll" at bounding box center [274, 201] width 17 height 14
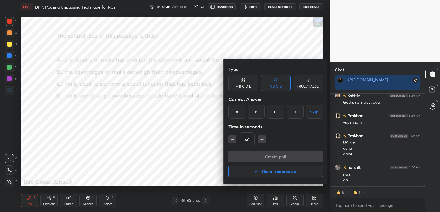
click at [276, 112] on div "C" at bounding box center [275, 112] width 17 height 14
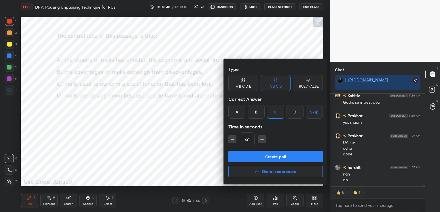
click at [264, 156] on button "Create poll" at bounding box center [275, 157] width 94 height 12
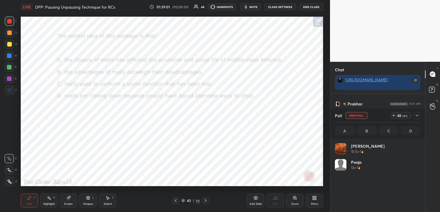
scroll to position [67, 84]
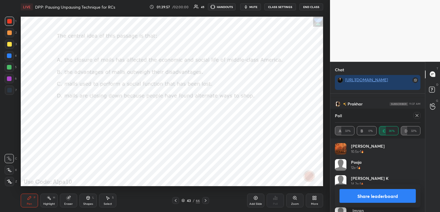
click at [415, 114] on icon at bounding box center [416, 115] width 5 height 5
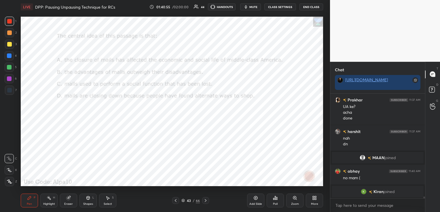
scroll to position [6003, 0]
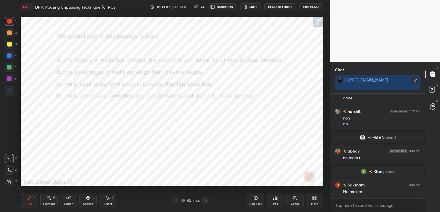
click at [176, 199] on icon at bounding box center [175, 200] width 5 height 5
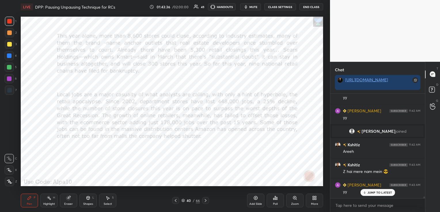
scroll to position [6284, 0]
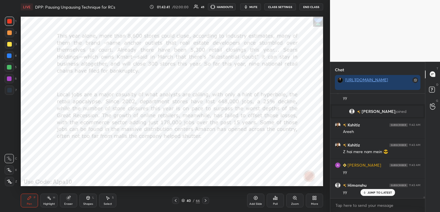
click at [205, 203] on div at bounding box center [205, 200] width 7 height 7
click at [175, 202] on icon at bounding box center [175, 200] width 5 height 5
click at [206, 200] on icon at bounding box center [205, 200] width 5 height 5
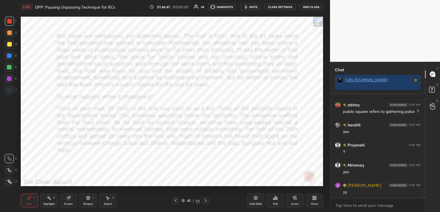
scroll to position [6384, 0]
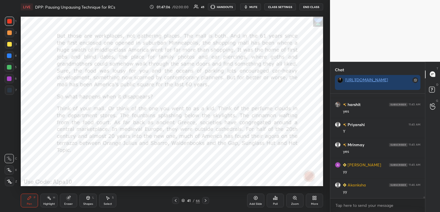
click at [205, 202] on icon at bounding box center [205, 200] width 5 height 5
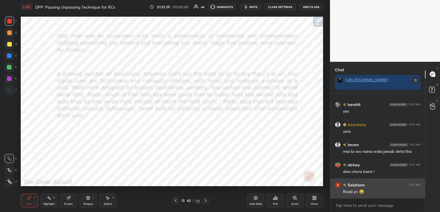
scroll to position [7100, 0]
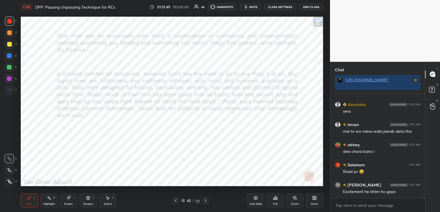
click at [206, 202] on icon at bounding box center [205, 200] width 5 height 5
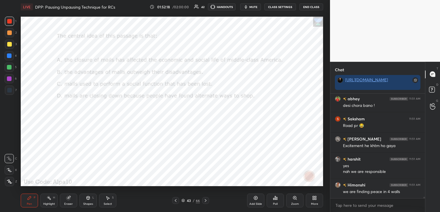
scroll to position [7165, 0]
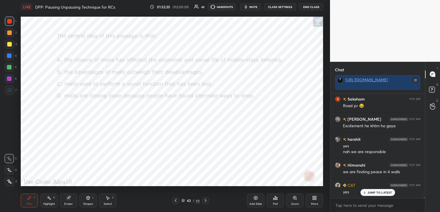
click at [70, 197] on icon at bounding box center [68, 197] width 3 height 3
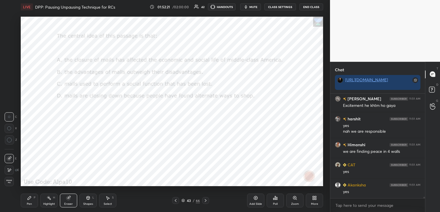
click at [9, 180] on span "Erase all" at bounding box center [9, 182] width 9 height 4
click at [206, 198] on icon at bounding box center [205, 200] width 5 height 5
click at [275, 199] on icon at bounding box center [275, 197] width 1 height 3
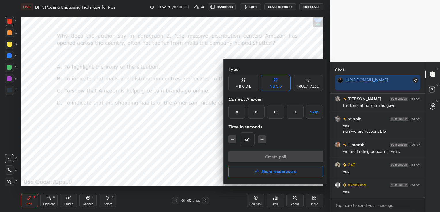
click at [237, 112] on div "A" at bounding box center [236, 112] width 17 height 14
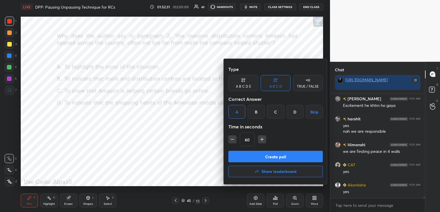
click at [243, 159] on button "Create poll" at bounding box center [275, 157] width 94 height 12
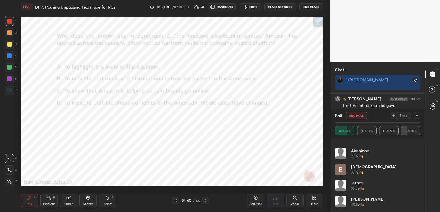
scroll to position [7236, 0]
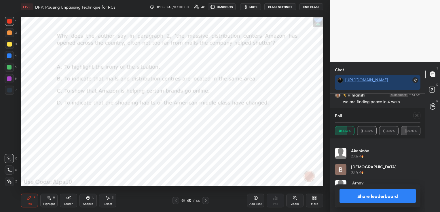
click at [418, 113] on icon at bounding box center [416, 115] width 5 height 5
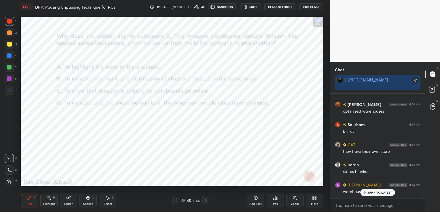
scroll to position [7488, 0]
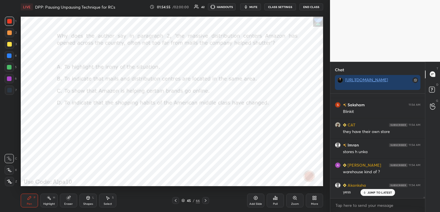
click at [259, 5] on button "mute" at bounding box center [250, 6] width 21 height 7
click at [259, 5] on span "unmute" at bounding box center [253, 7] width 12 height 4
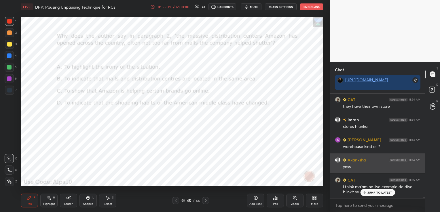
scroll to position [7513, 0]
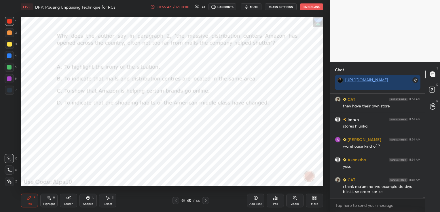
click at [74, 200] on div "Eraser" at bounding box center [68, 201] width 17 height 14
click at [9, 183] on span "Erase all" at bounding box center [9, 182] width 9 height 4
click at [205, 203] on icon at bounding box center [205, 200] width 5 height 5
click at [275, 200] on icon at bounding box center [275, 197] width 1 height 3
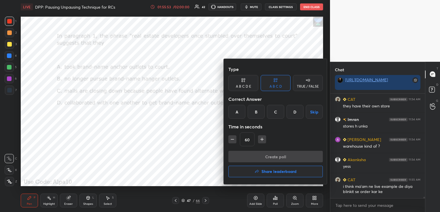
click at [258, 108] on div "B" at bounding box center [255, 112] width 17 height 14
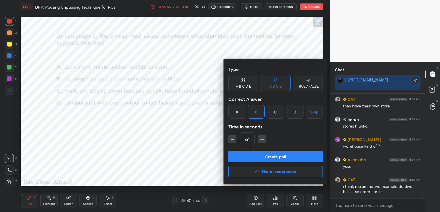
click at [273, 157] on button "Create poll" at bounding box center [275, 157] width 94 height 12
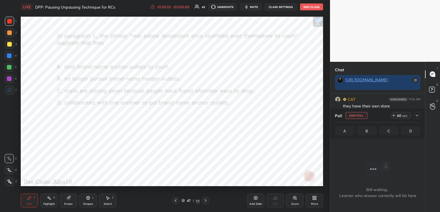
scroll to position [2, 2]
click at [167, 7] on div "01:55:56" at bounding box center [164, 6] width 16 height 3
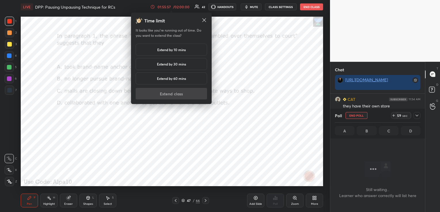
click at [177, 51] on h5 "Extend by 10 mins" at bounding box center [171, 49] width 28 height 5
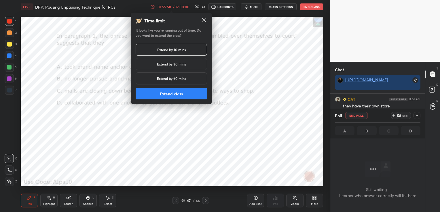
click at [183, 95] on button "Extend class" at bounding box center [170, 94] width 71 height 12
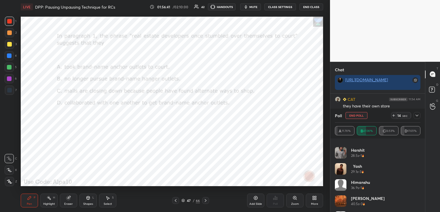
scroll to position [60, 0]
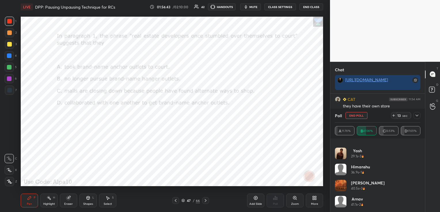
click at [358, 114] on button "End Poll" at bounding box center [356, 115] width 22 height 7
type textarea "x"
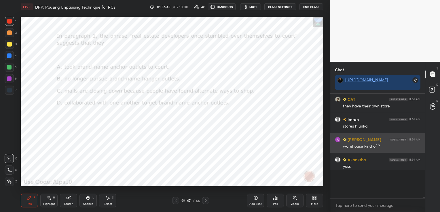
scroll to position [98, 93]
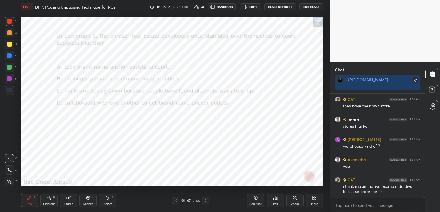
click at [176, 201] on icon at bounding box center [175, 200] width 5 height 5
click at [175, 200] on icon at bounding box center [175, 200] width 5 height 5
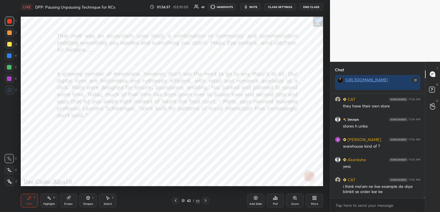
click at [175, 200] on icon at bounding box center [175, 200] width 5 height 5
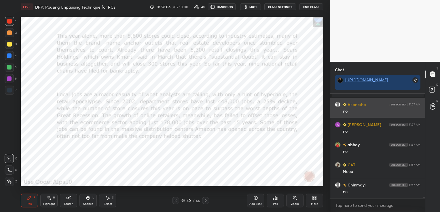
scroll to position [7364, 0]
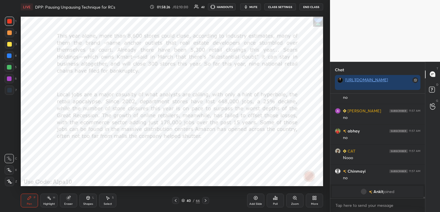
click at [69, 202] on div "Eraser" at bounding box center [68, 201] width 17 height 14
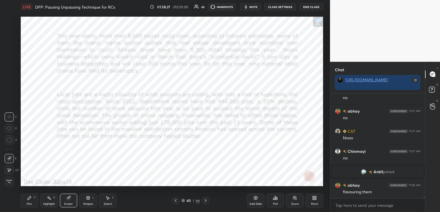
click at [13, 182] on span "Erase all" at bounding box center [9, 182] width 9 height 4
click at [205, 202] on icon at bounding box center [205, 200] width 5 height 5
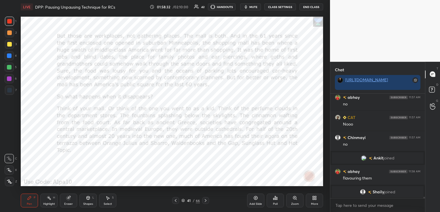
click at [205, 202] on icon at bounding box center [205, 200] width 5 height 5
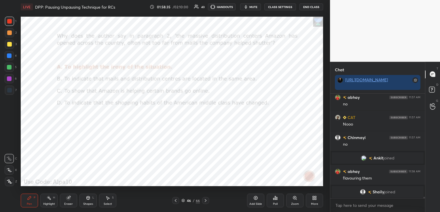
click at [205, 202] on icon at bounding box center [205, 200] width 5 height 5
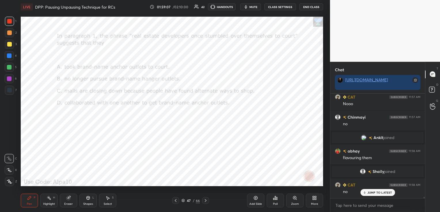
scroll to position [7392, 0]
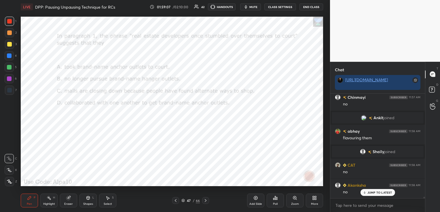
click at [69, 201] on div "Eraser" at bounding box center [68, 201] width 17 height 14
click at [9, 184] on span "Erase all" at bounding box center [9, 182] width 9 height 4
click at [206, 199] on icon at bounding box center [205, 200] width 5 height 5
click at [279, 201] on div "Poll" at bounding box center [274, 201] width 17 height 14
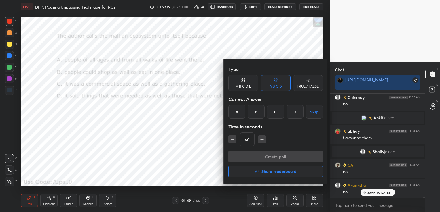
click at [276, 109] on div "C" at bounding box center [275, 112] width 17 height 14
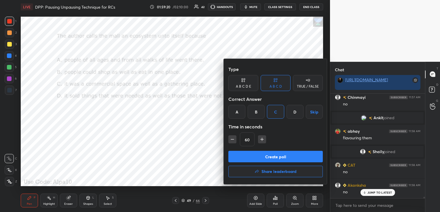
click at [232, 140] on icon "button" at bounding box center [232, 140] width 3 height 0
type input "30"
click at [243, 154] on button "Create poll" at bounding box center [275, 157] width 94 height 12
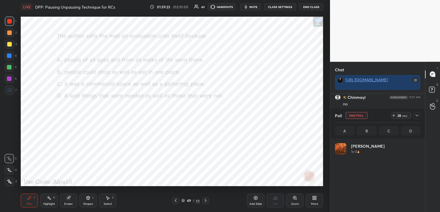
scroll to position [67, 84]
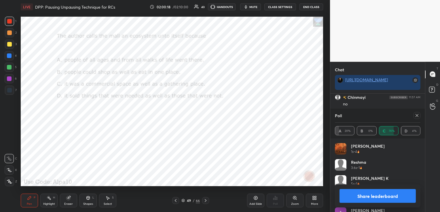
click at [68, 200] on icon at bounding box center [68, 198] width 4 height 4
click at [9, 180] on span "Erase all" at bounding box center [9, 182] width 9 height 4
click at [207, 201] on div at bounding box center [205, 200] width 7 height 7
click at [416, 115] on icon at bounding box center [416, 115] width 3 height 3
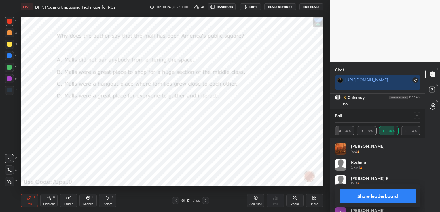
type textarea "x"
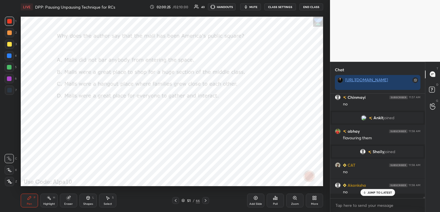
scroll to position [2, 2]
click at [276, 201] on div "Poll" at bounding box center [274, 201] width 17 height 14
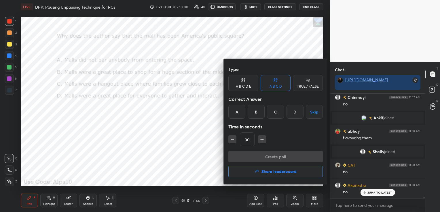
click at [295, 112] on div "D" at bounding box center [294, 112] width 17 height 14
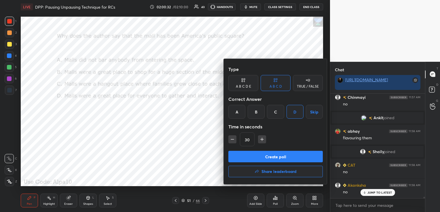
click at [260, 141] on icon "button" at bounding box center [262, 140] width 6 height 6
type input "45"
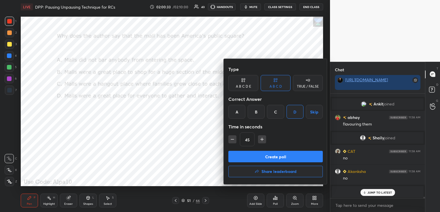
click at [262, 156] on button "Create poll" at bounding box center [275, 157] width 94 height 12
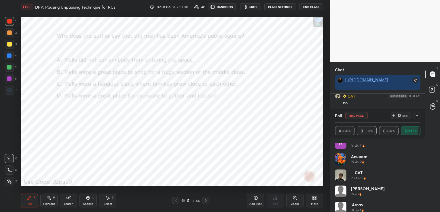
scroll to position [221, 0]
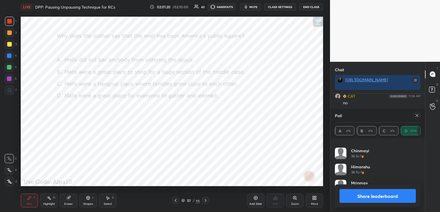
click at [417, 115] on icon at bounding box center [416, 115] width 3 height 3
type textarea "x"
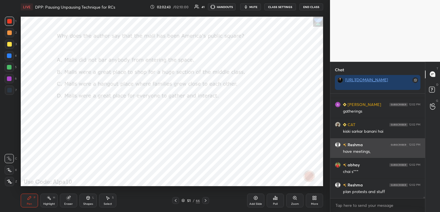
scroll to position [7693, 0]
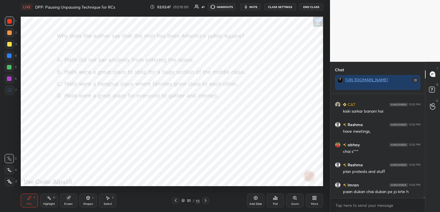
click at [70, 198] on icon at bounding box center [68, 198] width 4 height 4
click at [7, 181] on span "Erase all" at bounding box center [9, 182] width 9 height 4
click at [206, 199] on icon at bounding box center [205, 200] width 5 height 5
click at [275, 203] on div "Poll" at bounding box center [275, 204] width 5 height 3
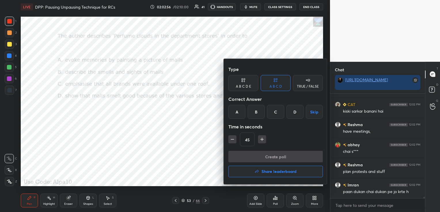
click at [239, 110] on div "A" at bounding box center [236, 112] width 17 height 14
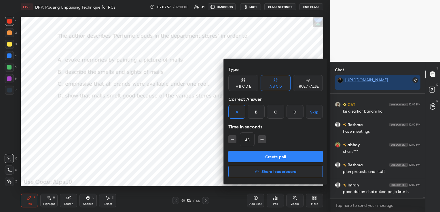
click at [233, 137] on icon "button" at bounding box center [232, 140] width 6 height 6
type input "30"
click at [245, 158] on button "Create poll" at bounding box center [275, 157] width 94 height 12
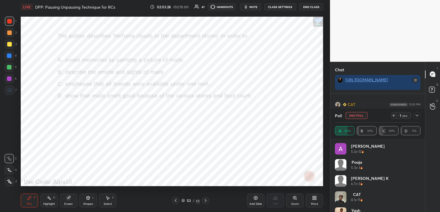
scroll to position [7743, 0]
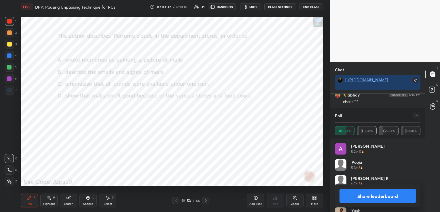
click at [417, 116] on icon at bounding box center [416, 115] width 3 height 3
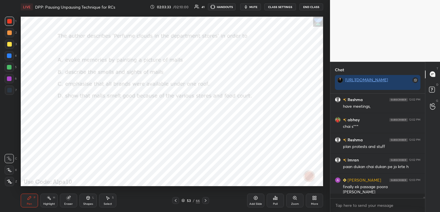
scroll to position [2, 2]
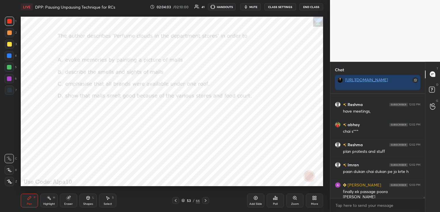
click at [70, 200] on icon at bounding box center [68, 198] width 5 height 5
click at [8, 180] on span "Erase all" at bounding box center [9, 182] width 9 height 4
click at [68, 199] on icon at bounding box center [68, 198] width 4 height 4
click at [12, 182] on span "Erase all" at bounding box center [9, 182] width 9 height 4
click at [205, 201] on icon at bounding box center [205, 200] width 5 height 5
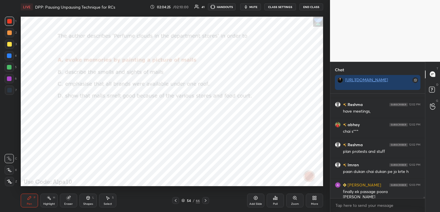
click at [205, 201] on icon at bounding box center [205, 200] width 5 height 5
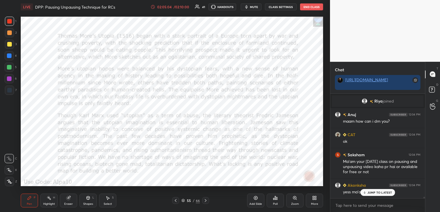
scroll to position [7748, 0]
type textarea "x"
click at [360, 204] on textarea at bounding box center [377, 205] width 85 height 9
paste textarea "That mall was an ecosystem unto itself, a combination of community and commerci…"
type textarea "That mall was an ecosystem unto itself, a combination of community and commerci…"
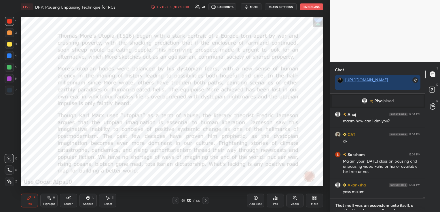
type textarea "x"
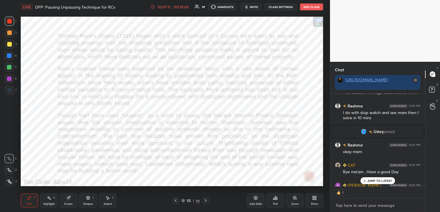
scroll to position [7999, 0]
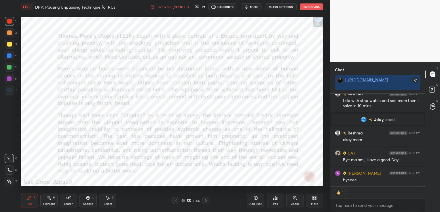
click at [310, 7] on button "End Class" at bounding box center [311, 6] width 23 height 7
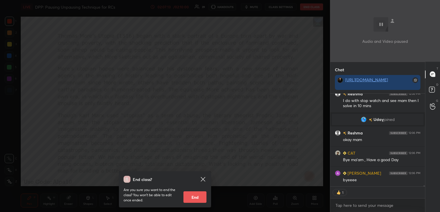
scroll to position [8019, 0]
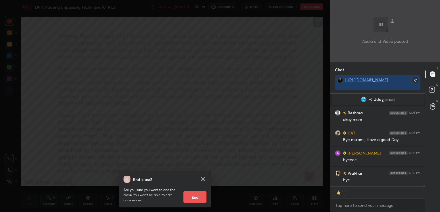
click at [194, 197] on button "End" at bounding box center [194, 198] width 23 height 12
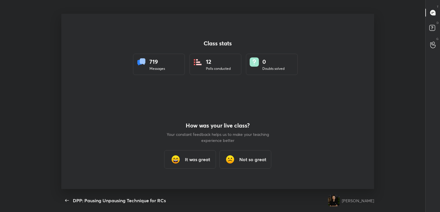
scroll to position [0, 0]
type textarea "x"
